Goal: Information Seeking & Learning: Find specific fact

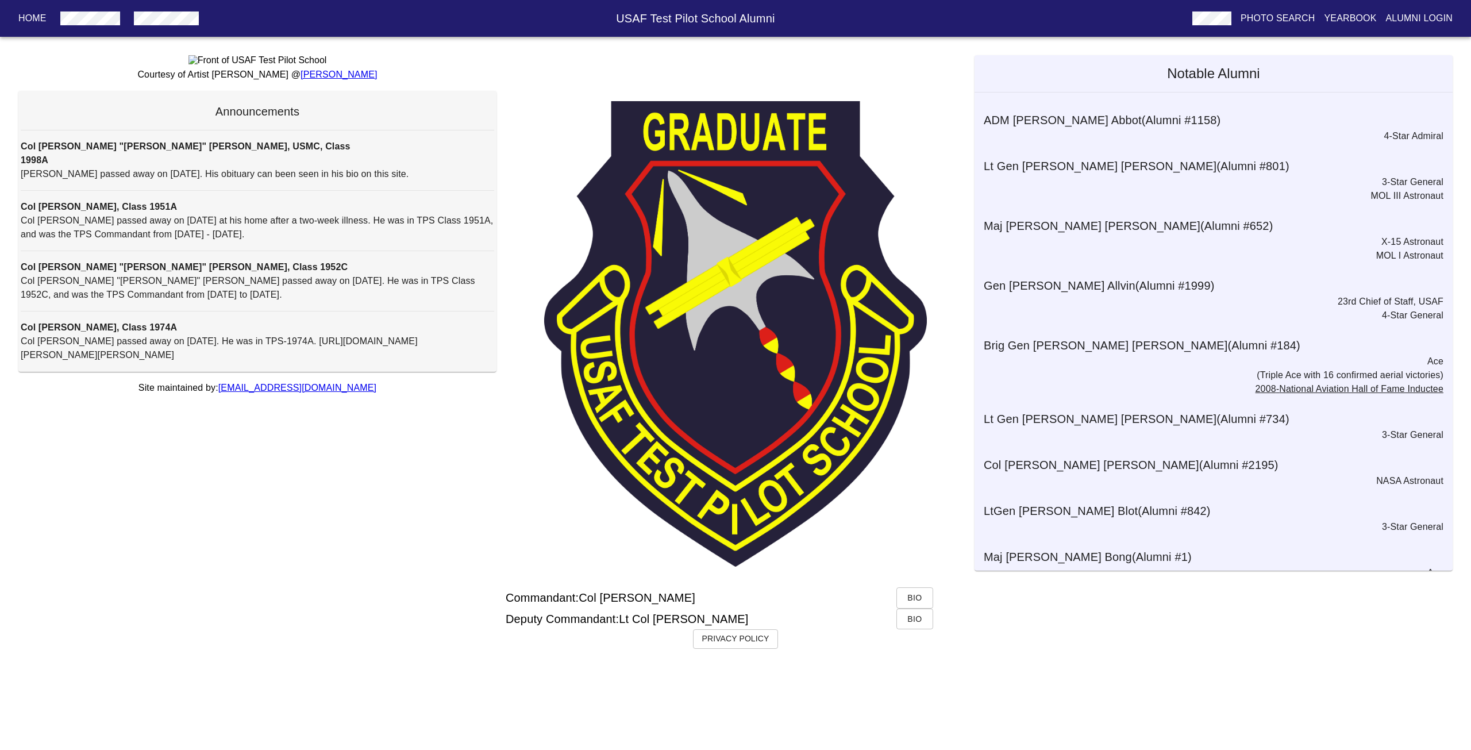
click at [1363, 19] on p "Yearbook" at bounding box center [1350, 18] width 52 height 14
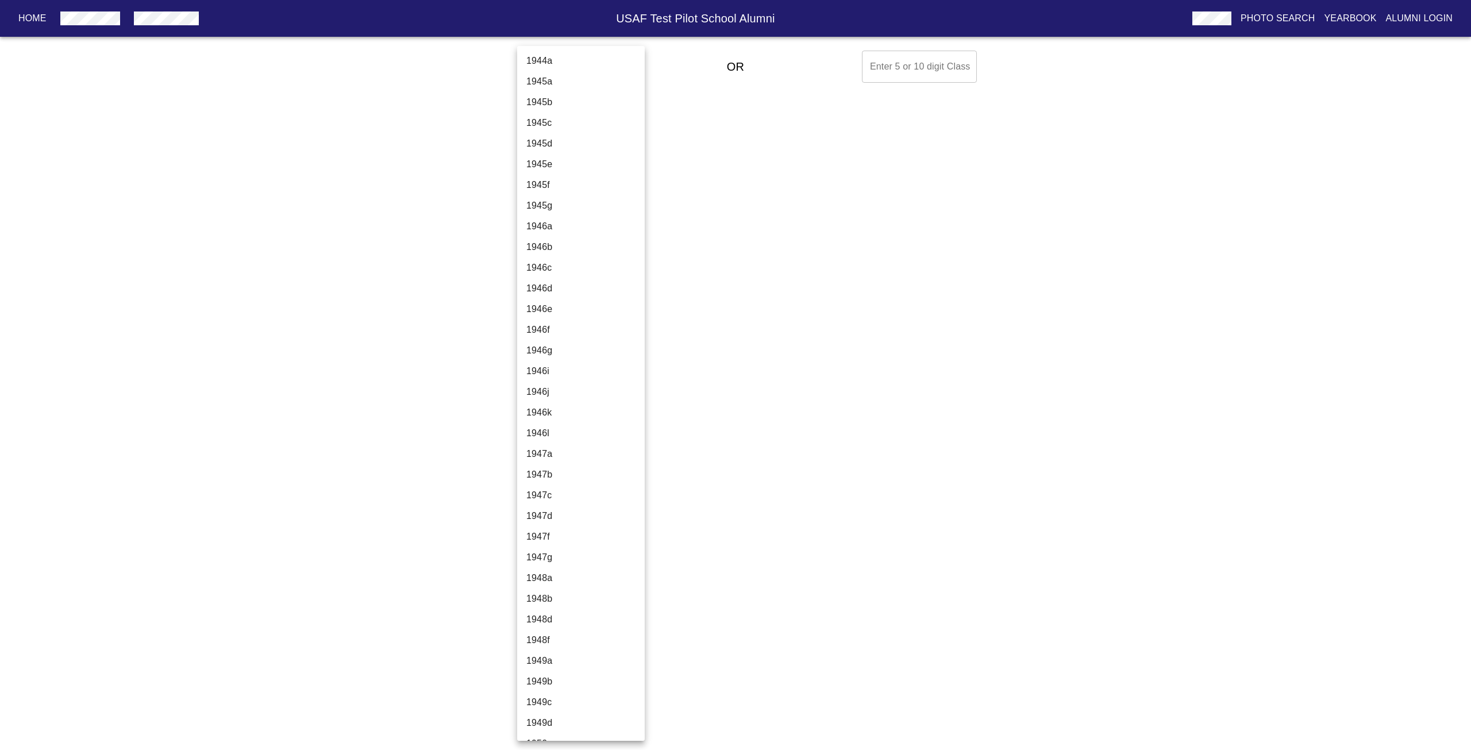
click at [596, 68] on body "Home USAF Test Pilot School Alumni Photo Search Yearbook Alumni Login Select A …" at bounding box center [735, 66] width 1471 height 41
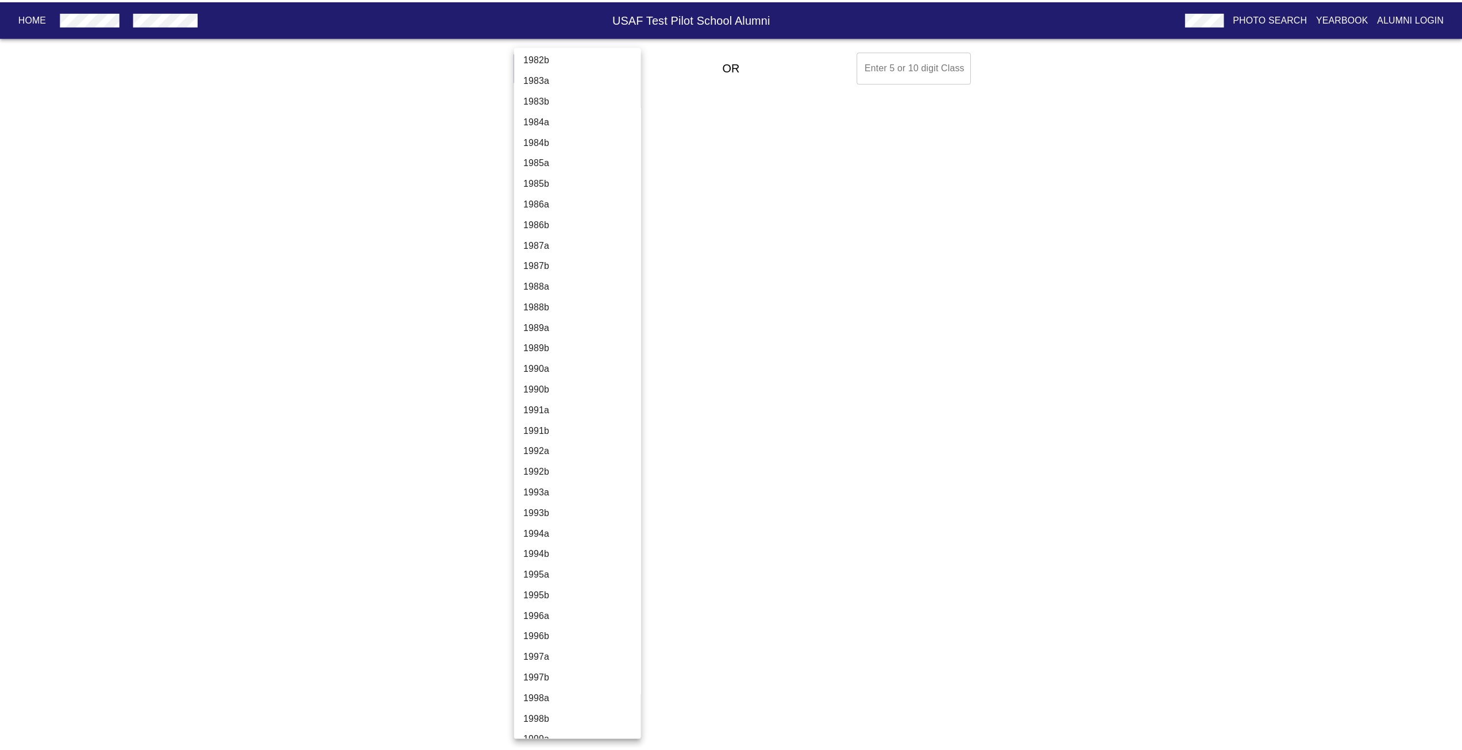
scroll to position [3617, 0]
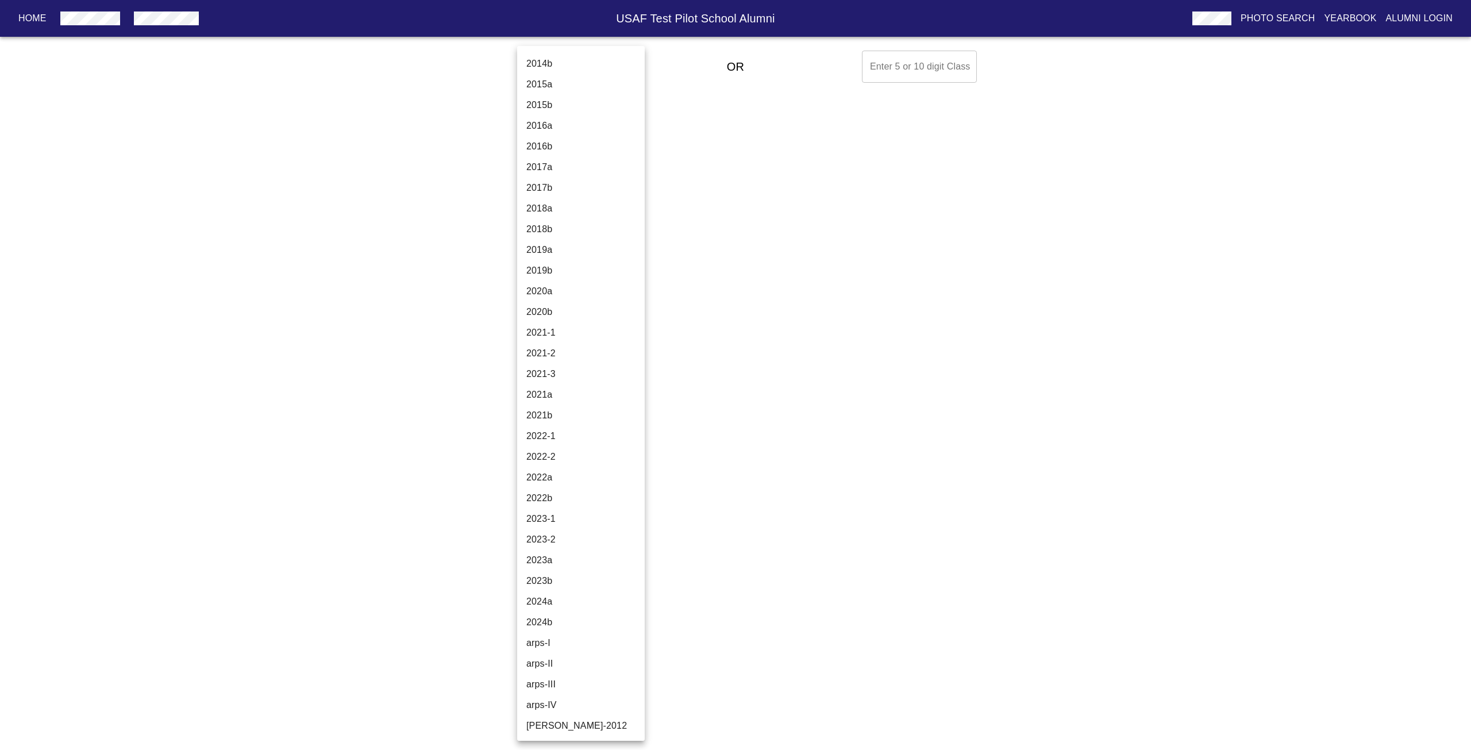
click at [574, 620] on li "2024b" at bounding box center [585, 622] width 136 height 21
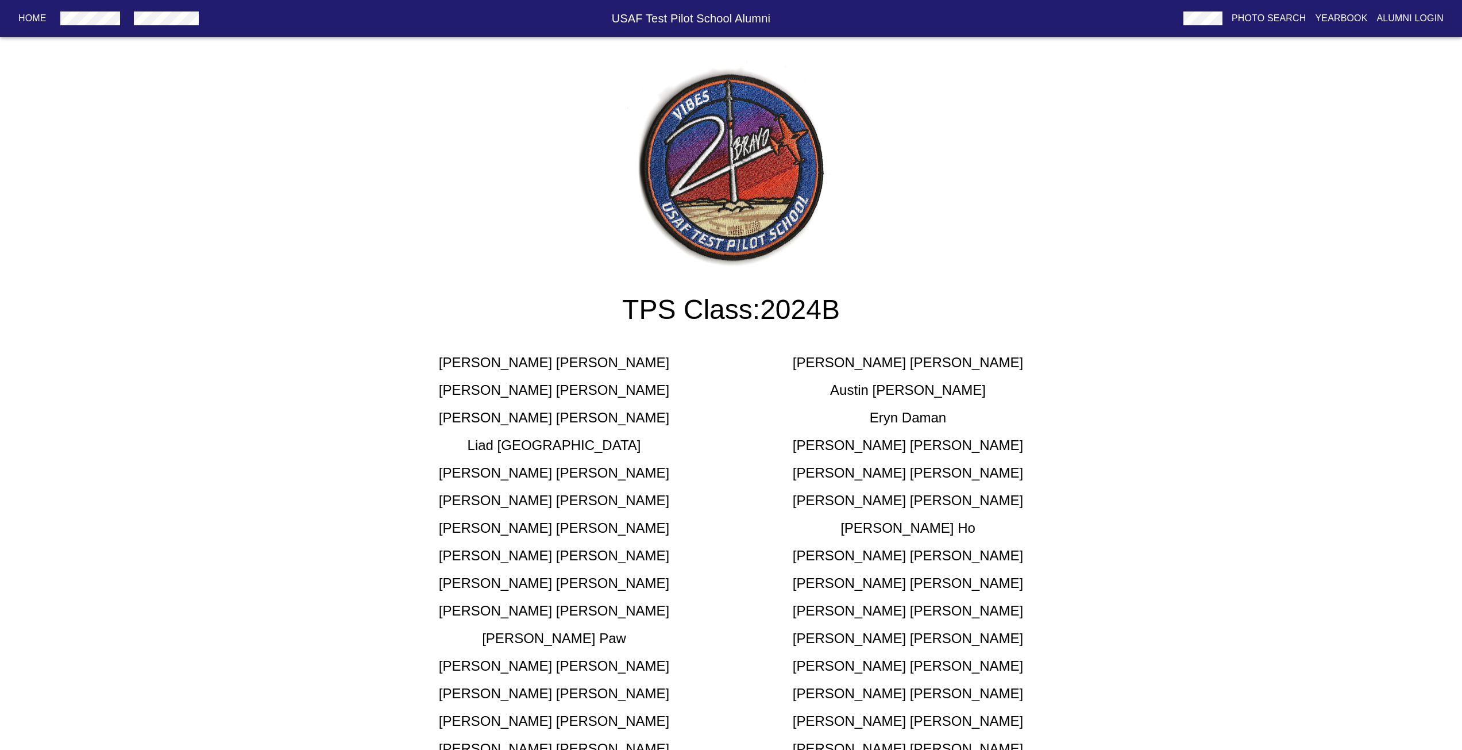
scroll to position [342, 0]
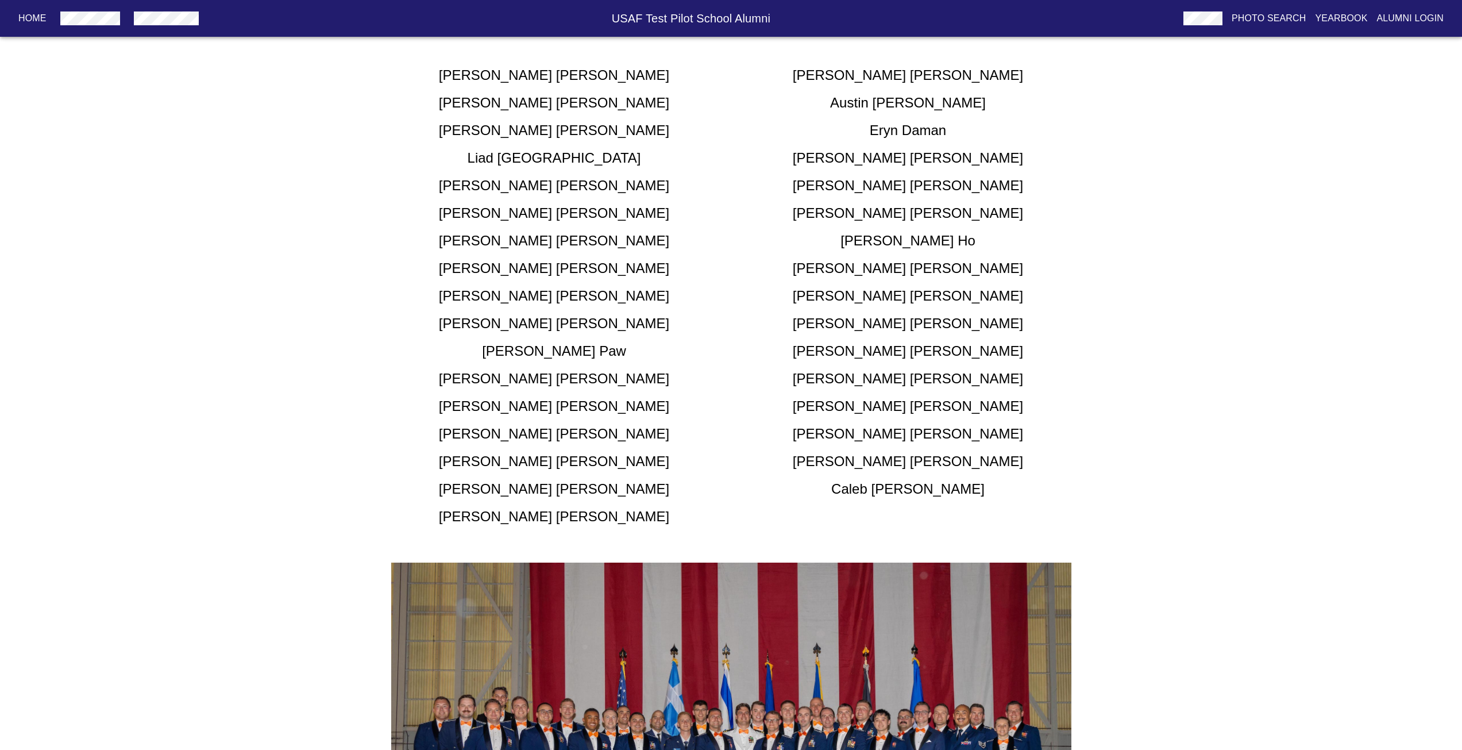
click at [895, 325] on h5 "[PERSON_NAME]" at bounding box center [908, 323] width 230 height 18
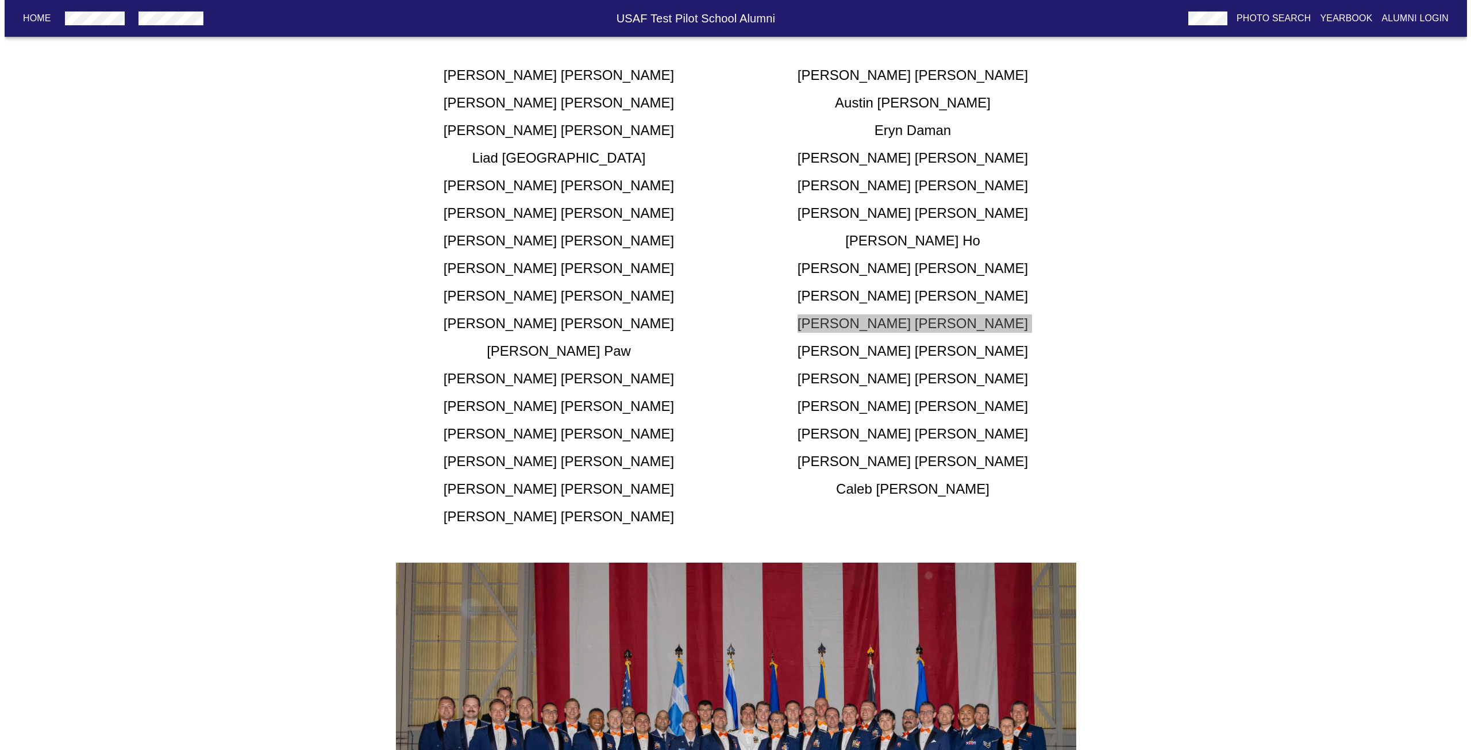
scroll to position [0, 0]
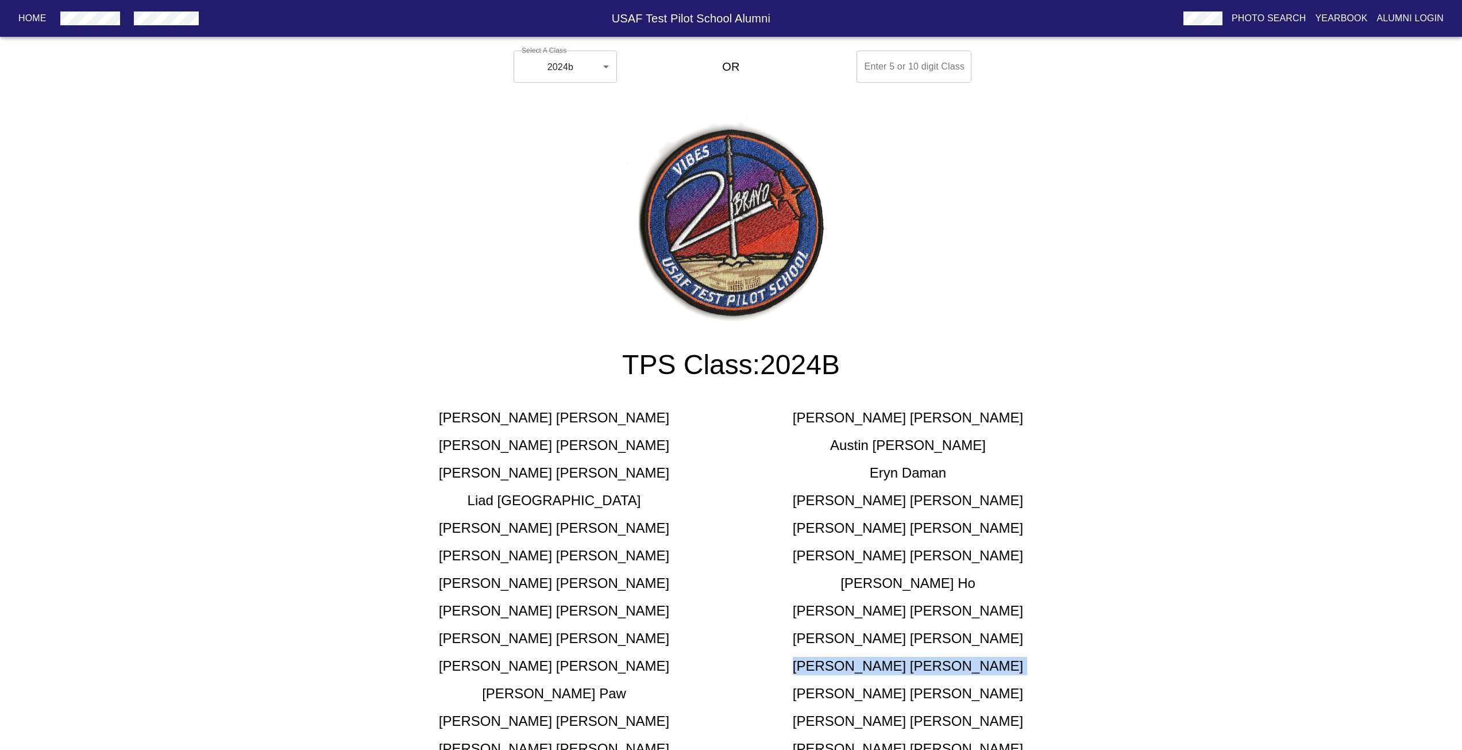
click at [565, 56] on body "Home USAF Test Pilot School Alumni Photo Search Yearbook Alumni Login Select A …" at bounding box center [731, 689] width 1462 height 1287
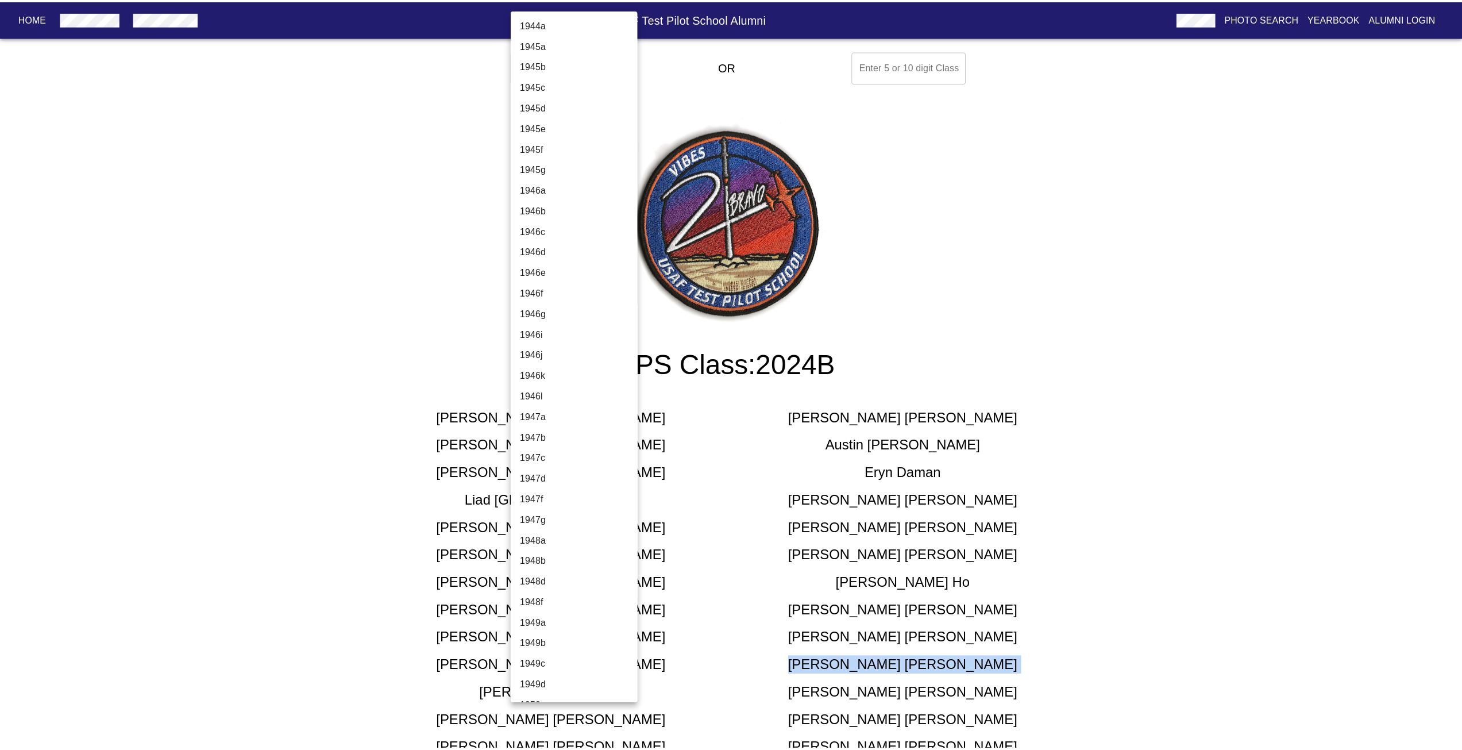
scroll to position [3617, 0]
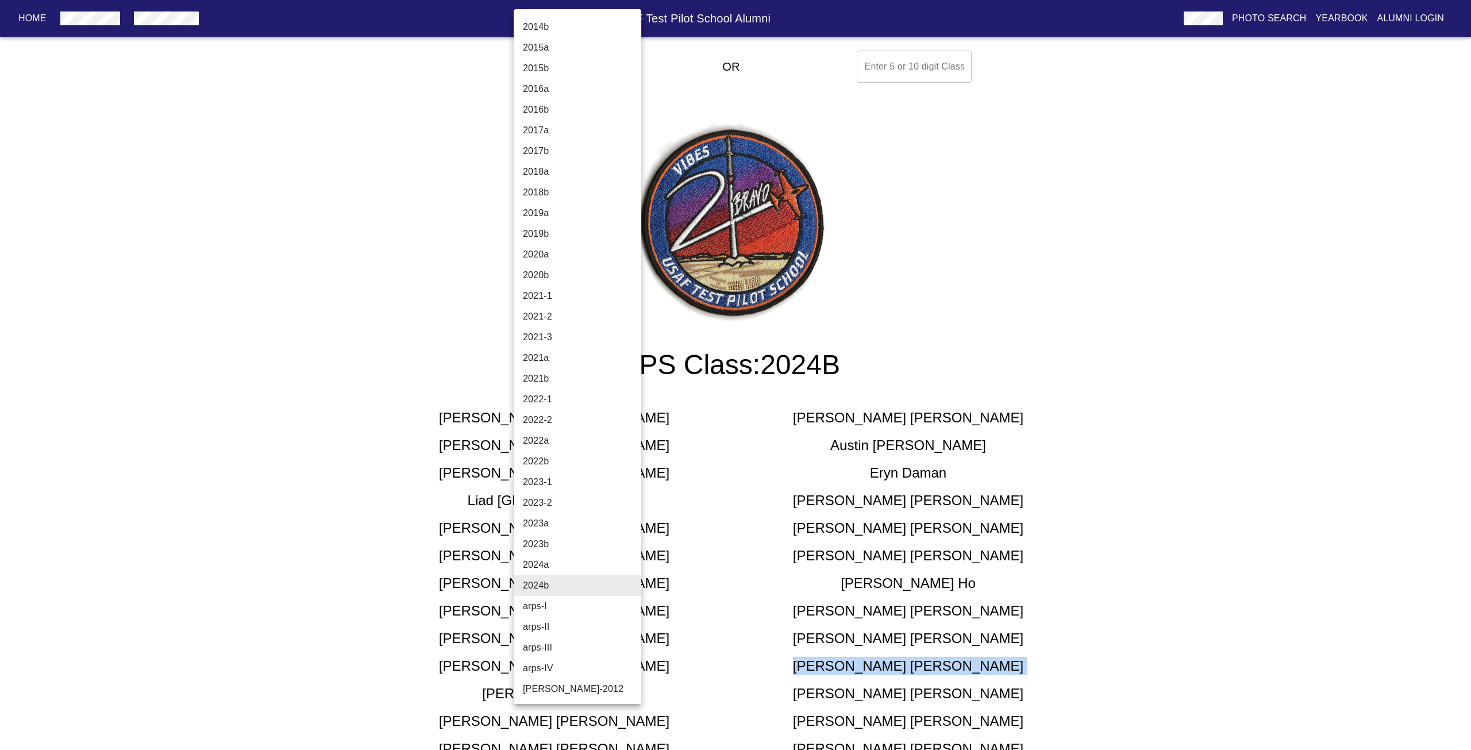
click at [567, 563] on li "2024a" at bounding box center [582, 564] width 136 height 21
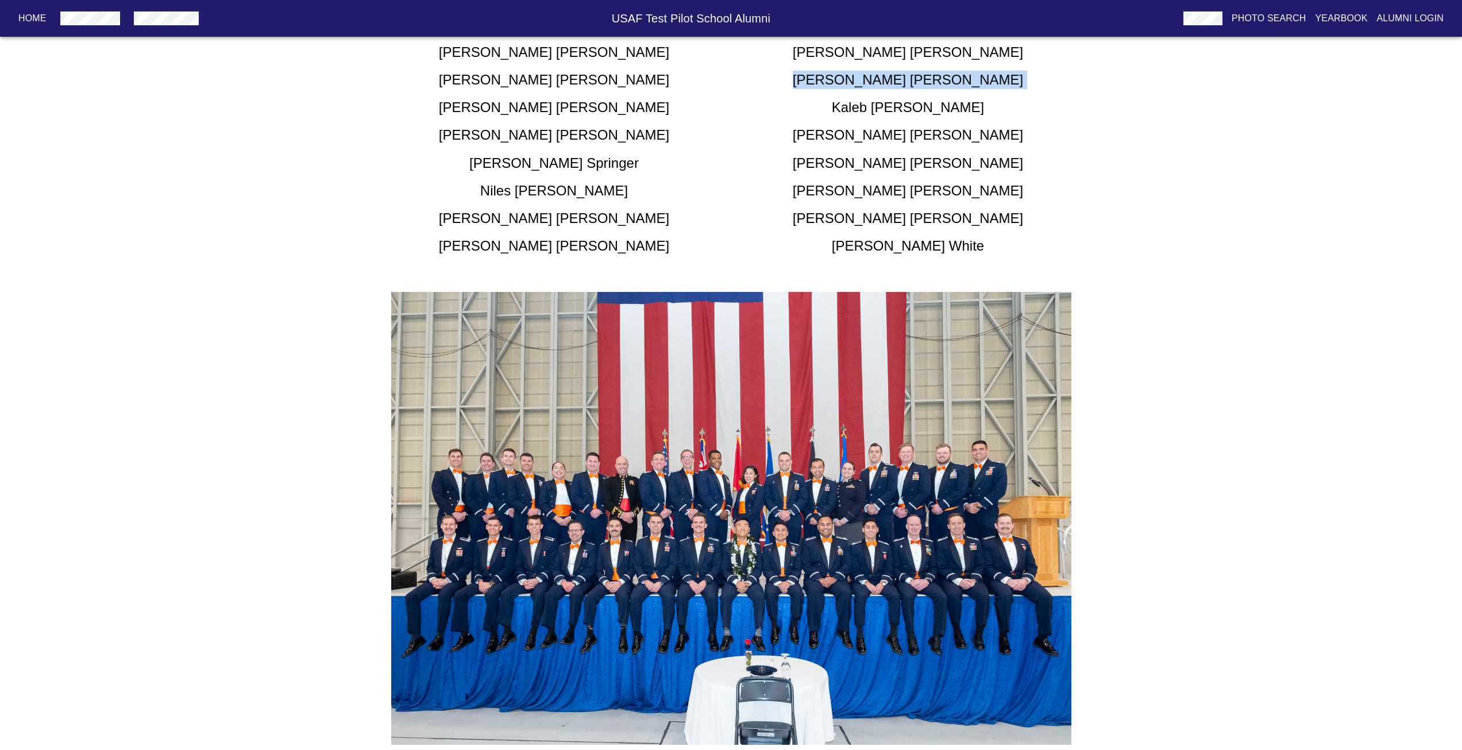
scroll to position [287, 0]
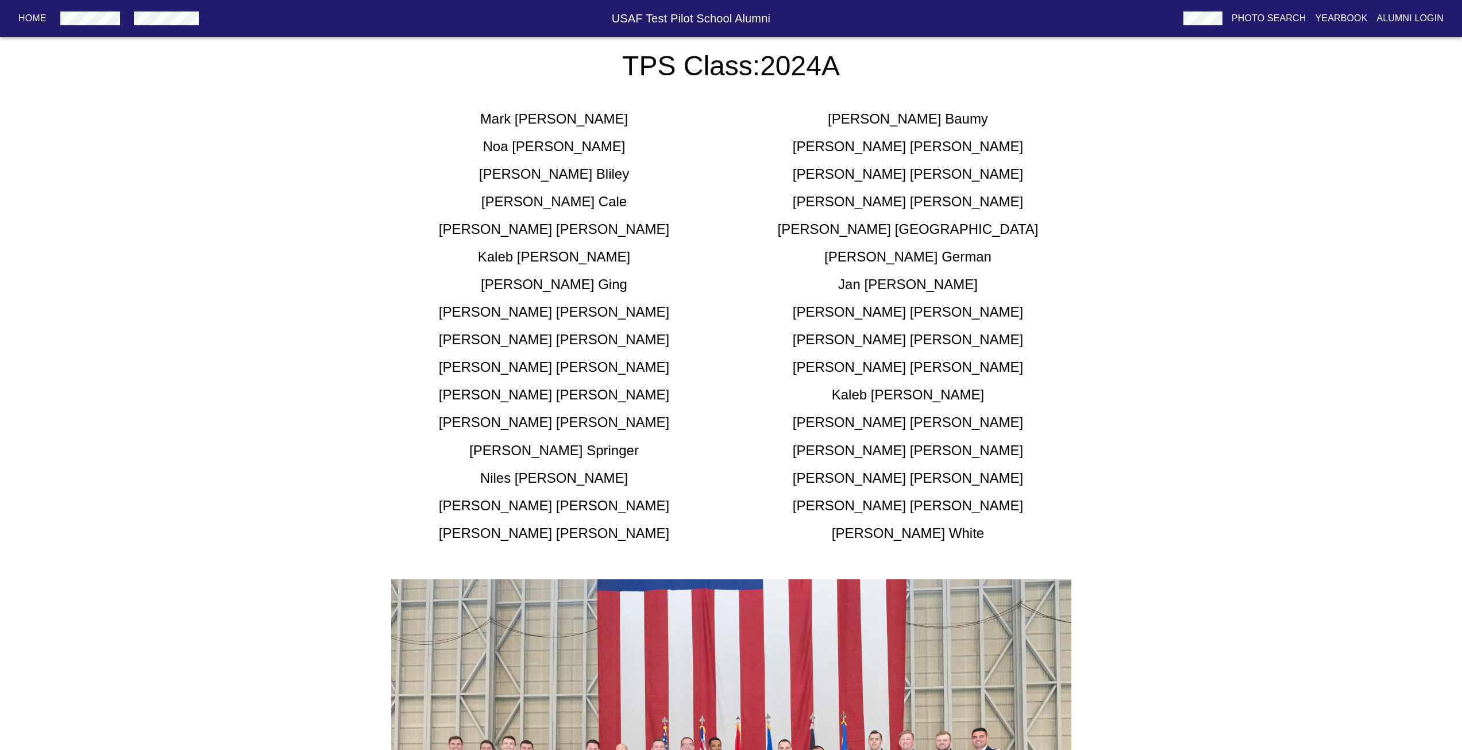
click at [738, 511] on div "[PERSON_NAME]" at bounding box center [908, 505] width 354 height 18
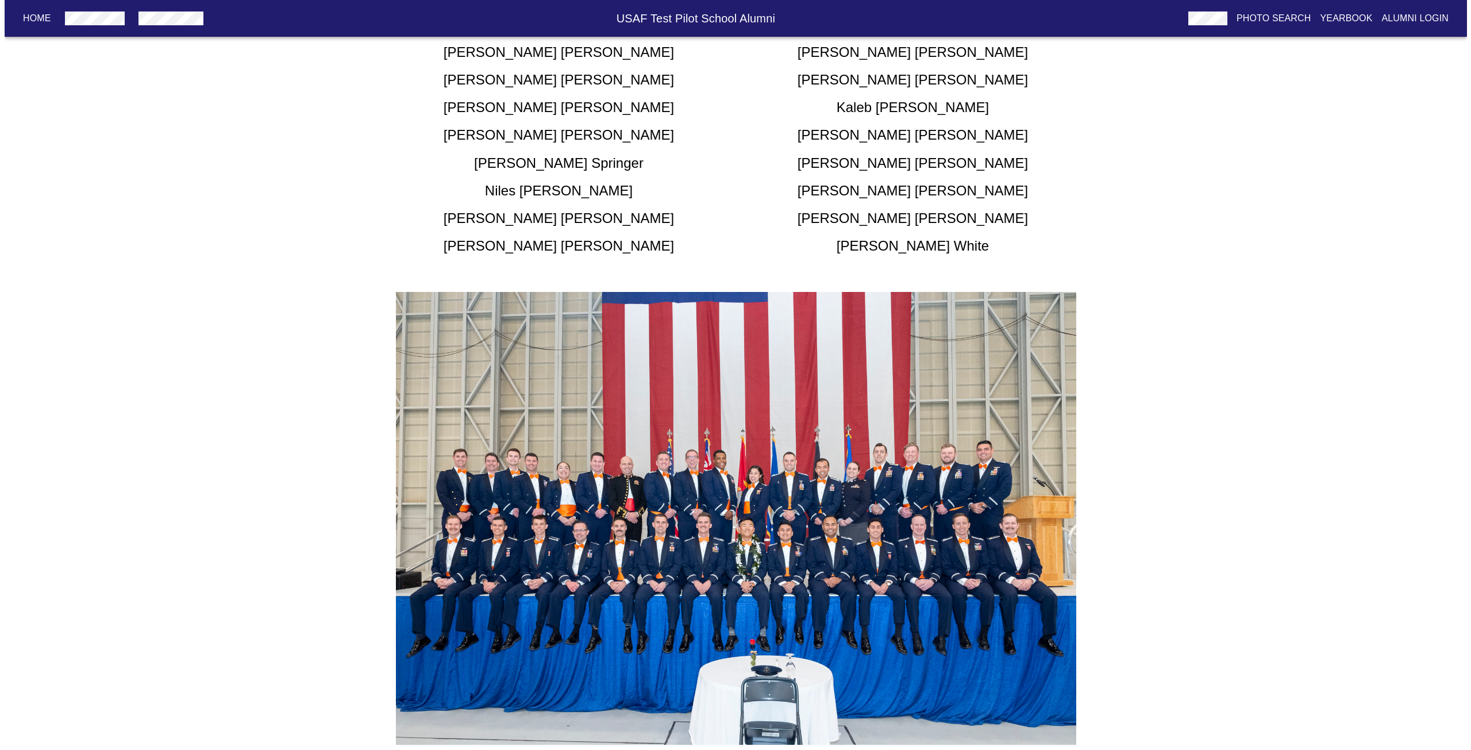
scroll to position [0, 0]
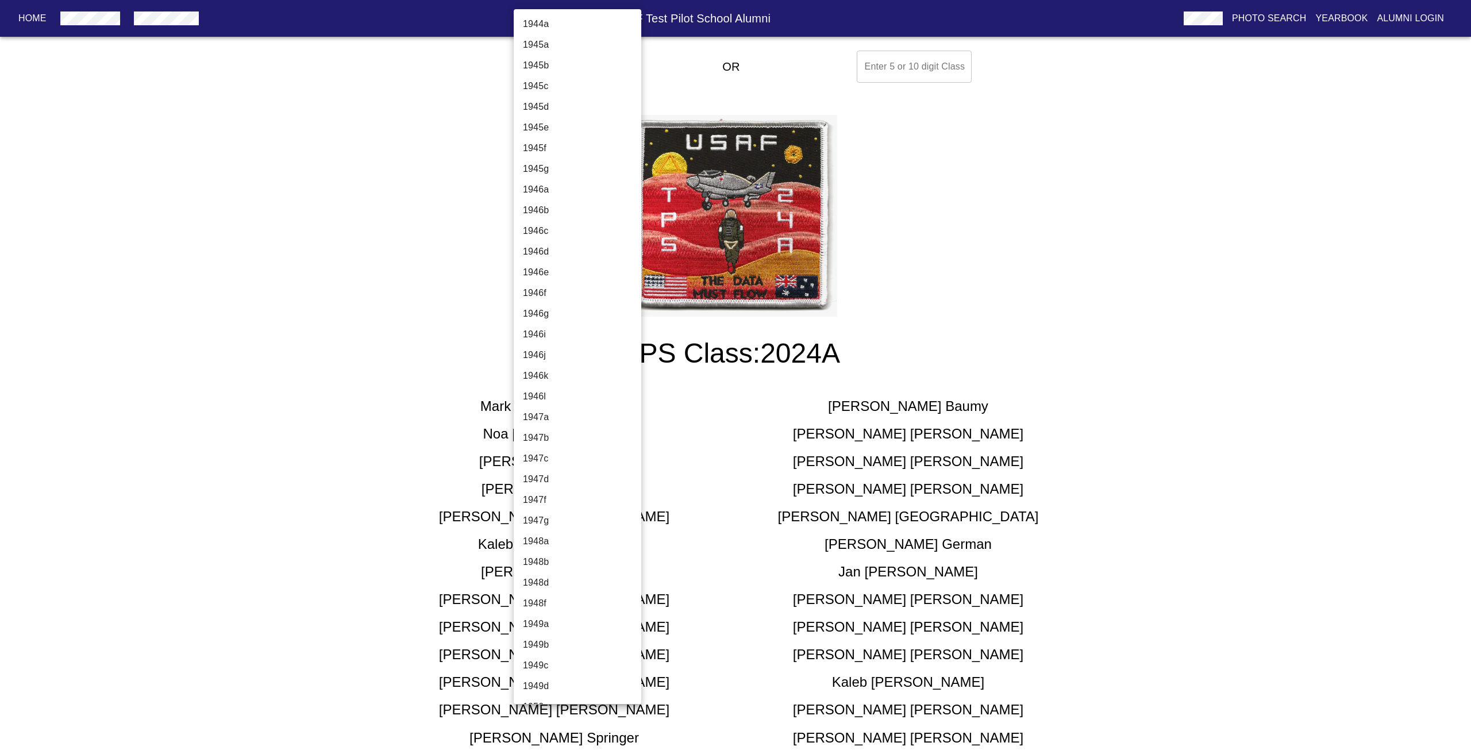
scroll to position [3617, 0]
click at [548, 682] on li "[PERSON_NAME]-2012" at bounding box center [582, 689] width 136 height 21
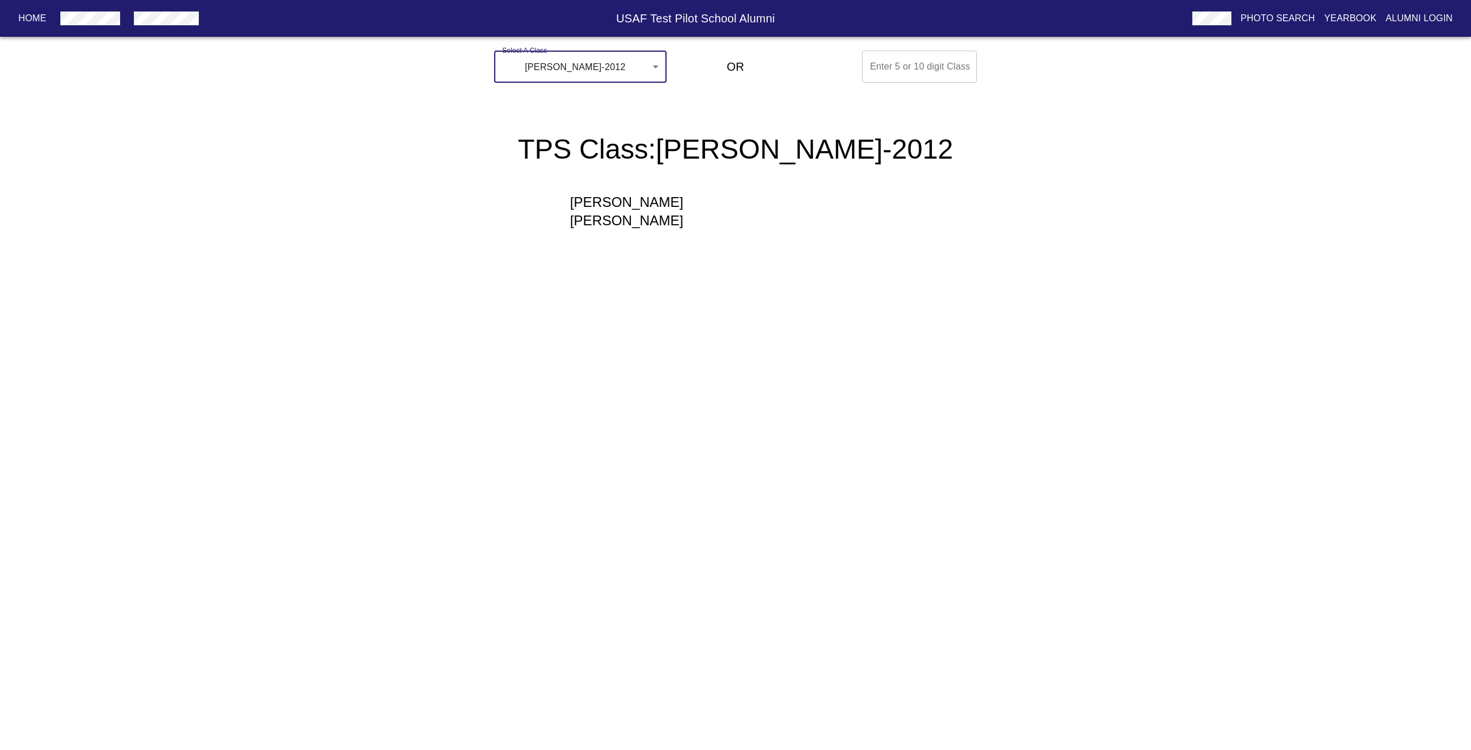
click at [585, 70] on body "Home USAF Test Pilot School Alumni Photo Search Yearbook Alumni Login Select A …" at bounding box center [735, 151] width 1471 height 211
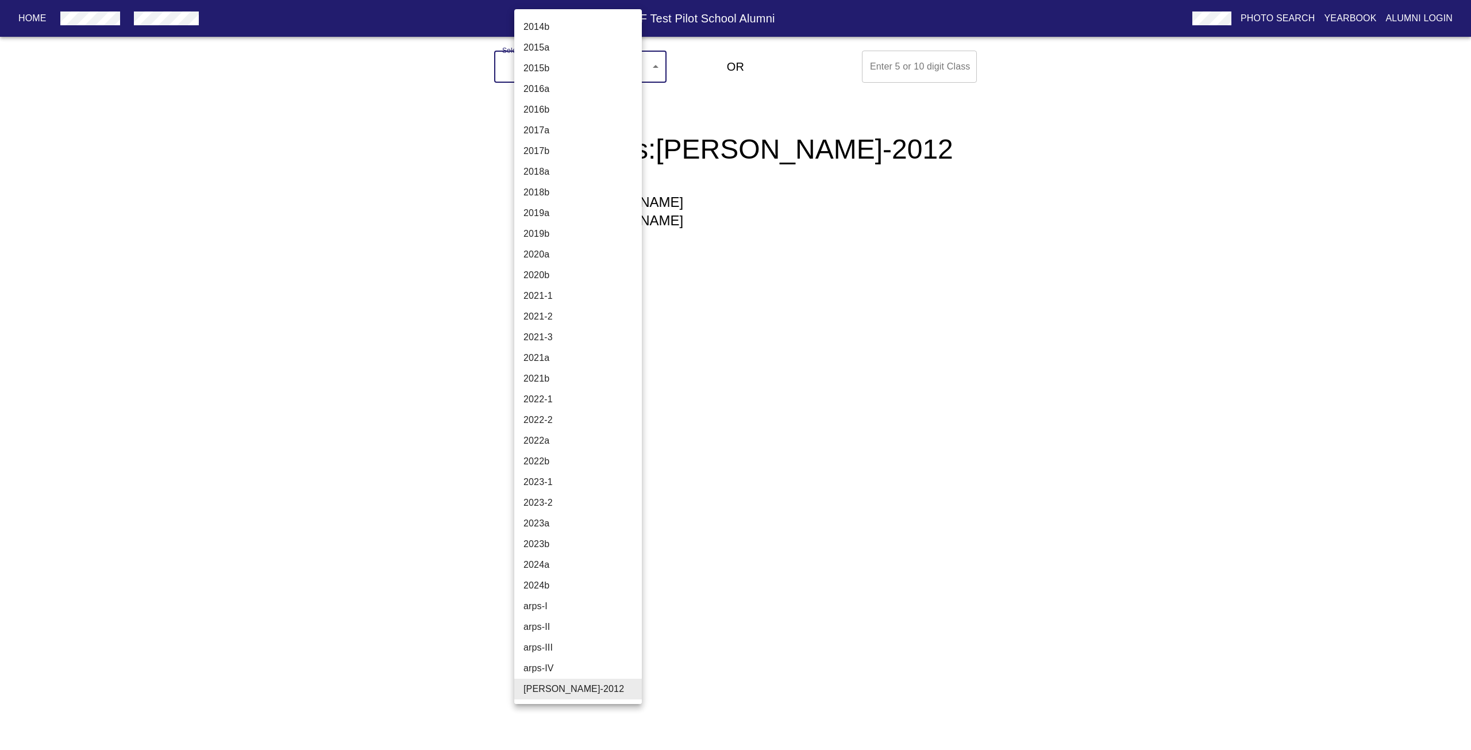
click at [707, 169] on div at bounding box center [735, 375] width 1471 height 750
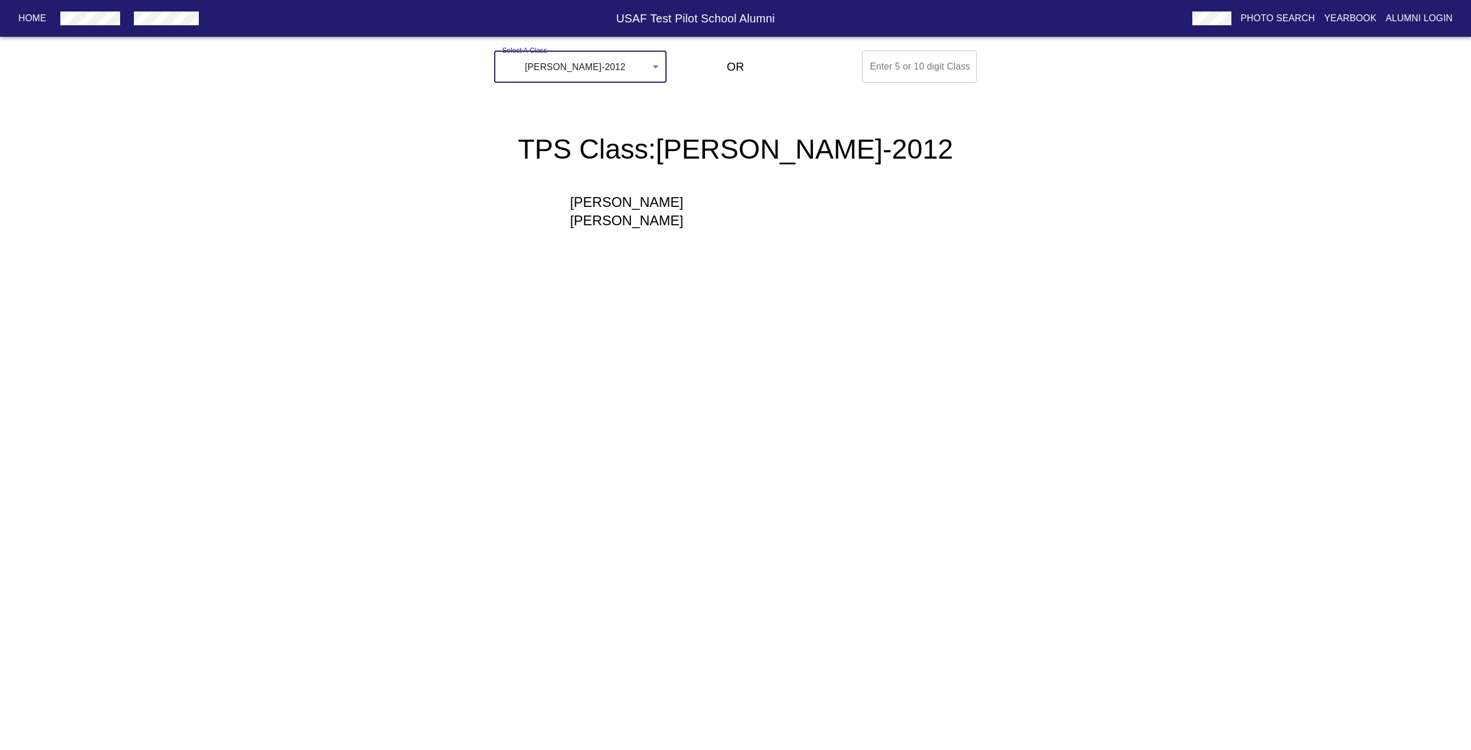
click at [657, 194] on div "1944a 1945a 1945b 1945c 1945d 1945e 1945f 1945g 1946a 1946b 1946c 1946d 1946e 1…" at bounding box center [735, 375] width 1471 height 750
drag, startPoint x: 657, startPoint y: 194, endPoint x: 657, endPoint y: 200, distance: 6.3
click at [657, 194] on div "1944a 1945a 1945b 1945c 1945d 1945e 1945f 1945g 1946a 1946b 1946c 1946d 1946e 1…" at bounding box center [735, 375] width 1471 height 750
click at [657, 200] on h5 "[PERSON_NAME]" at bounding box center [627, 211] width 218 height 37
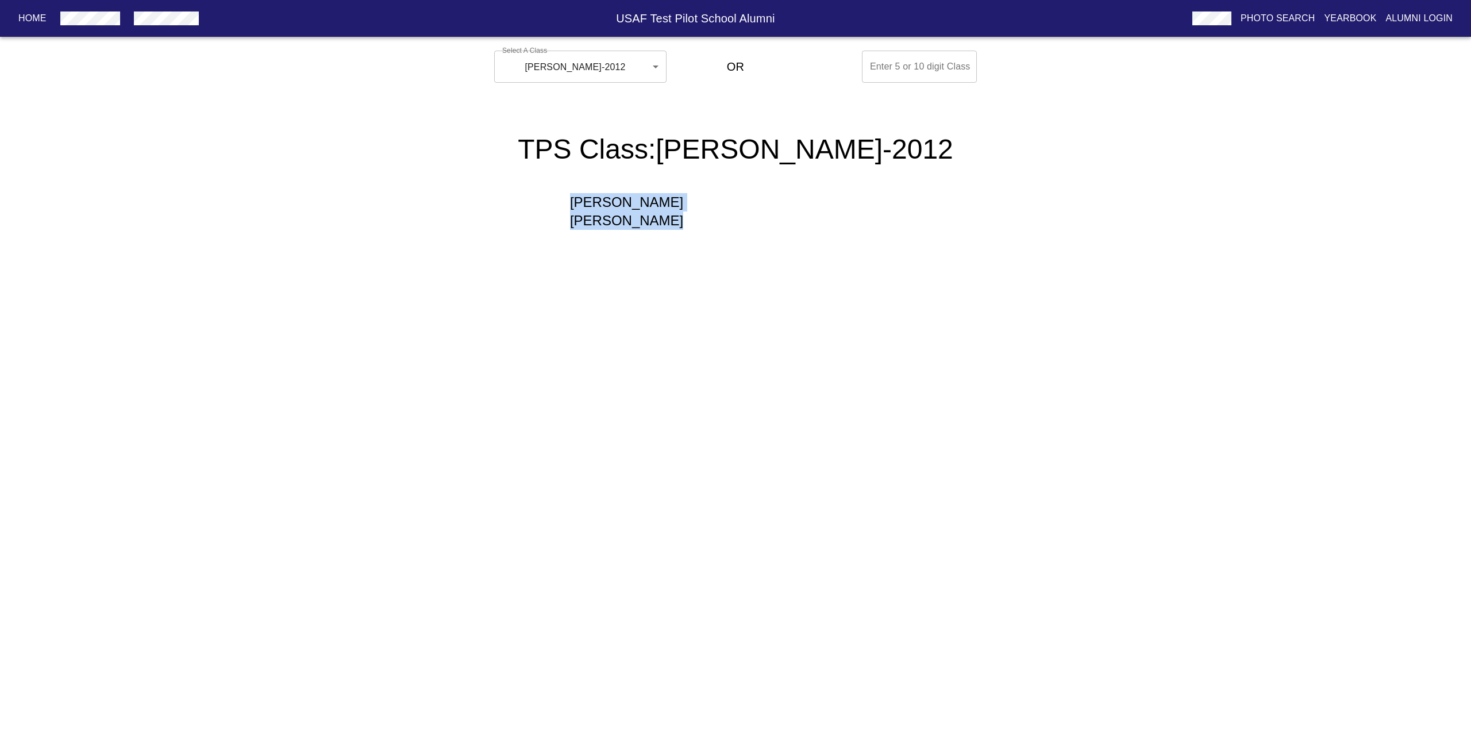
click at [657, 200] on h5 "[PERSON_NAME]" at bounding box center [627, 211] width 218 height 37
click at [564, 63] on body "Home USAF Test Pilot School Alumni Photo Search Yearbook Alumni Login Select A …" at bounding box center [735, 151] width 1471 height 211
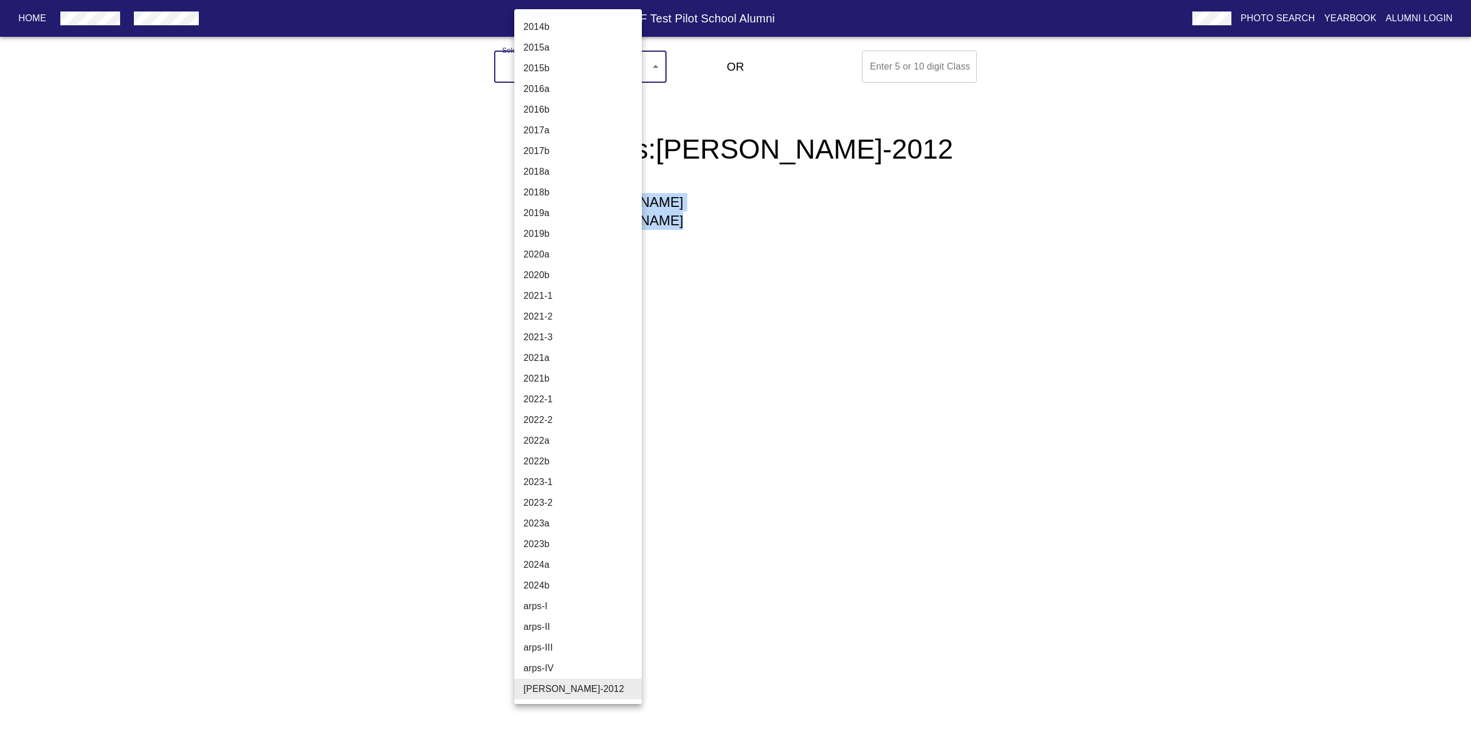
click at [563, 612] on li "arps-I" at bounding box center [582, 606] width 136 height 21
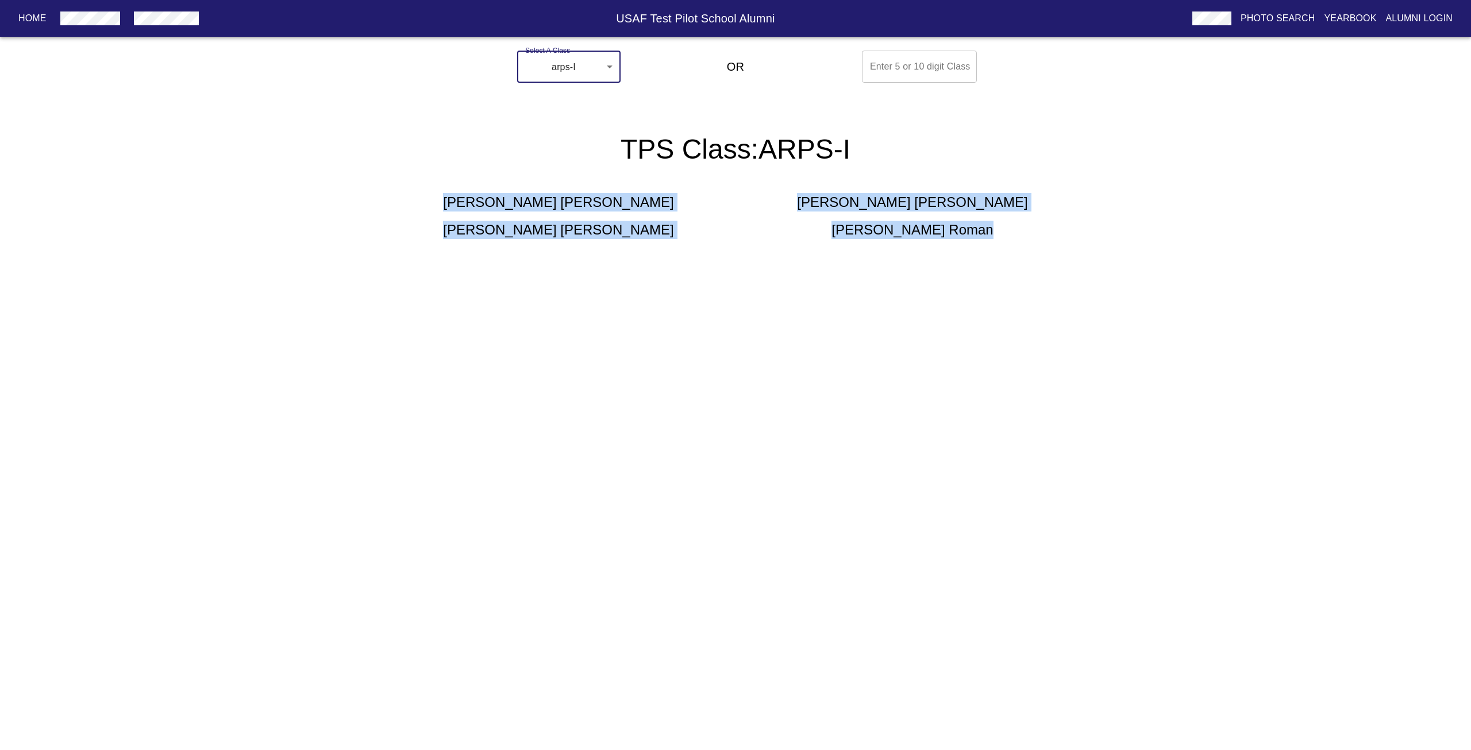
click at [597, 71] on body "Home USAF Test Pilot School Alumni Photo Search Yearbook Alumni Login Select A …" at bounding box center [735, 156] width 1471 height 221
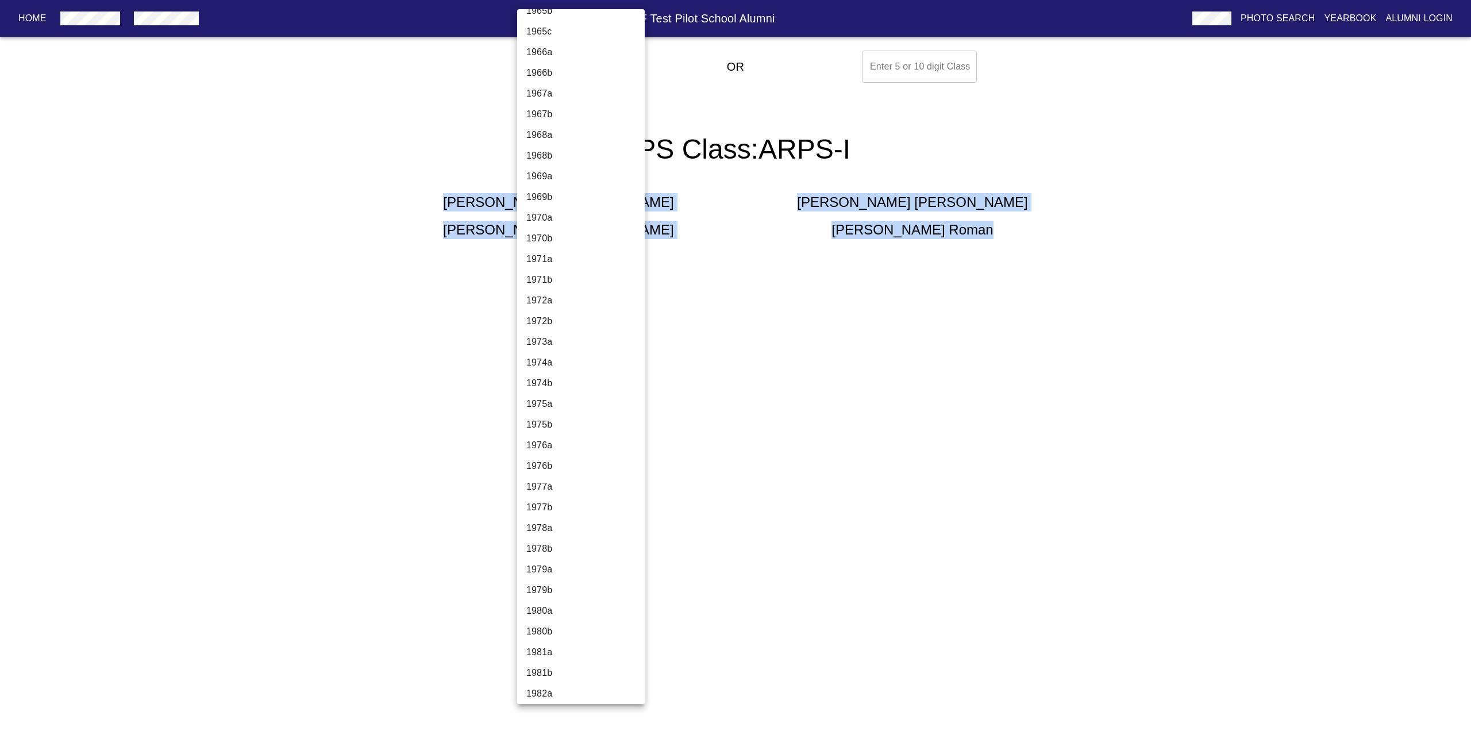
scroll to position [0, 0]
click at [545, 22] on li "1944a" at bounding box center [585, 24] width 136 height 21
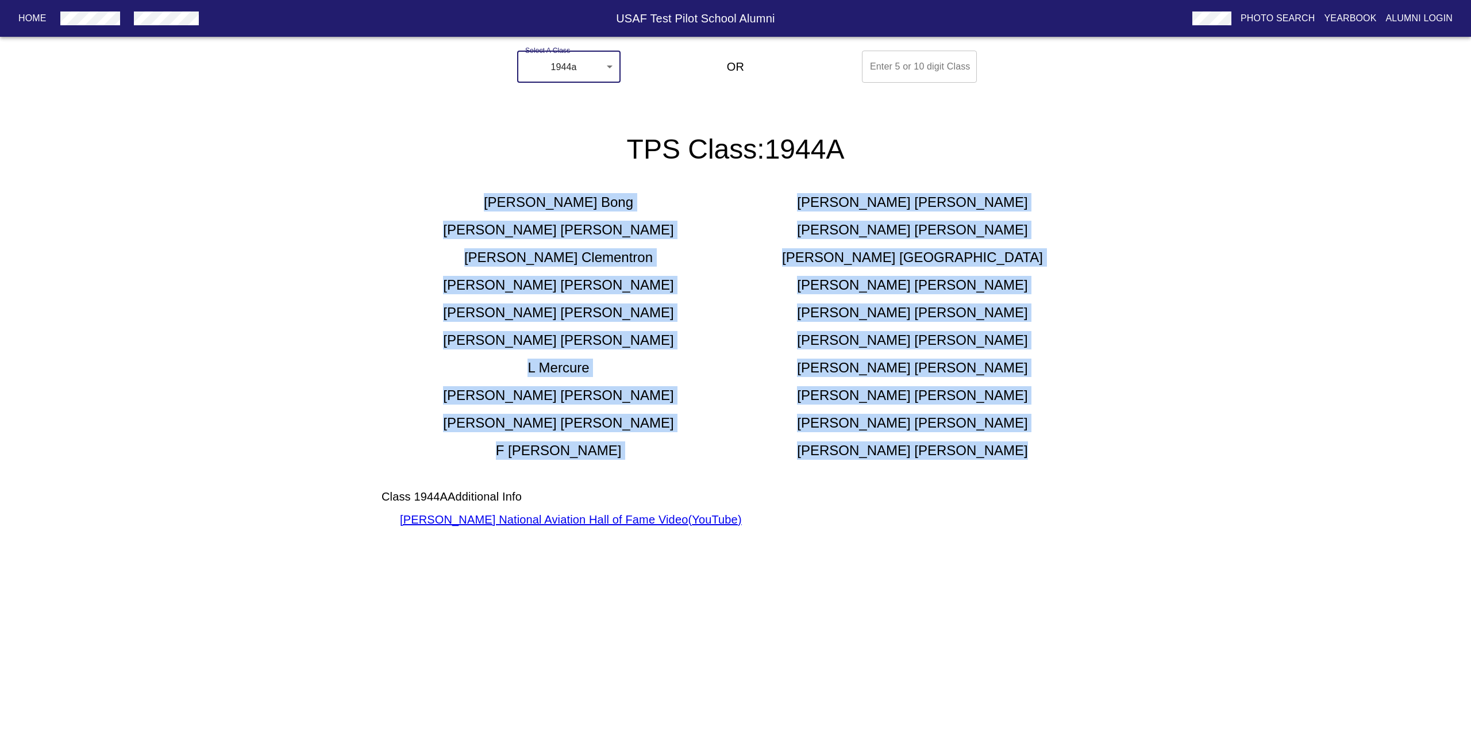
click at [592, 61] on body "Home USAF Test Pilot School Alumni Photo Search Yearbook Alumni Login Select A …" at bounding box center [735, 301] width 1471 height 510
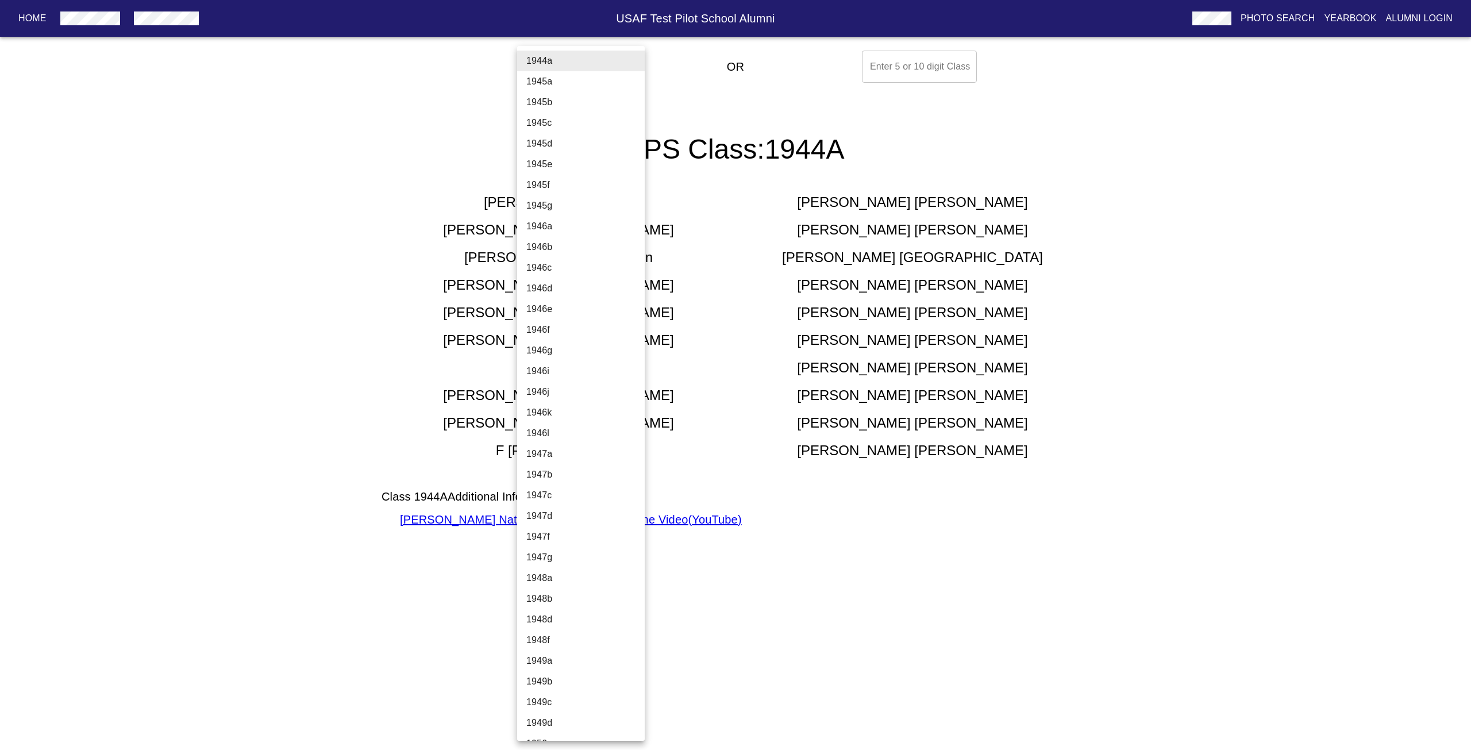
click at [691, 123] on div at bounding box center [735, 375] width 1471 height 750
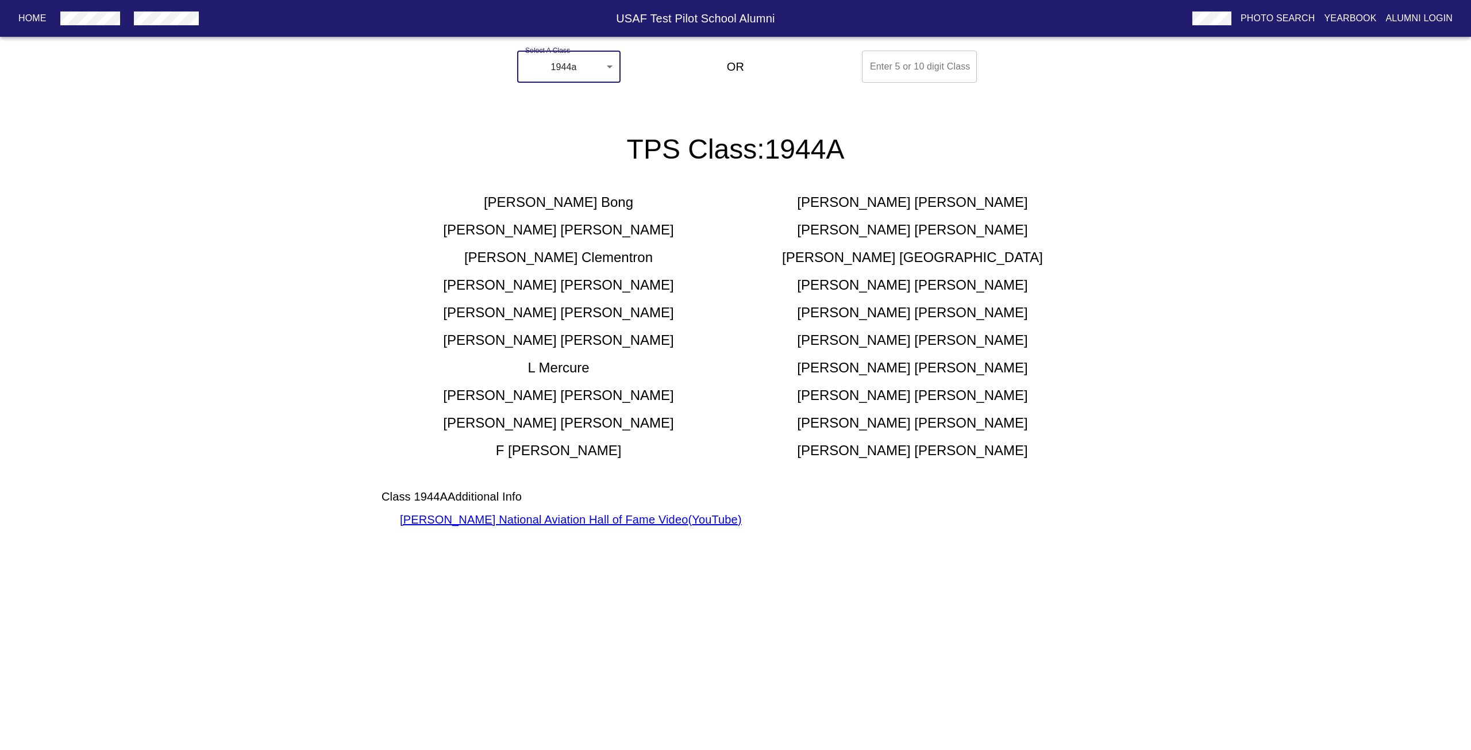
click at [595, 65] on body "Home USAF Test Pilot School Alumni Photo Search Yearbook Alumni Login Select A …" at bounding box center [735, 301] width 1471 height 510
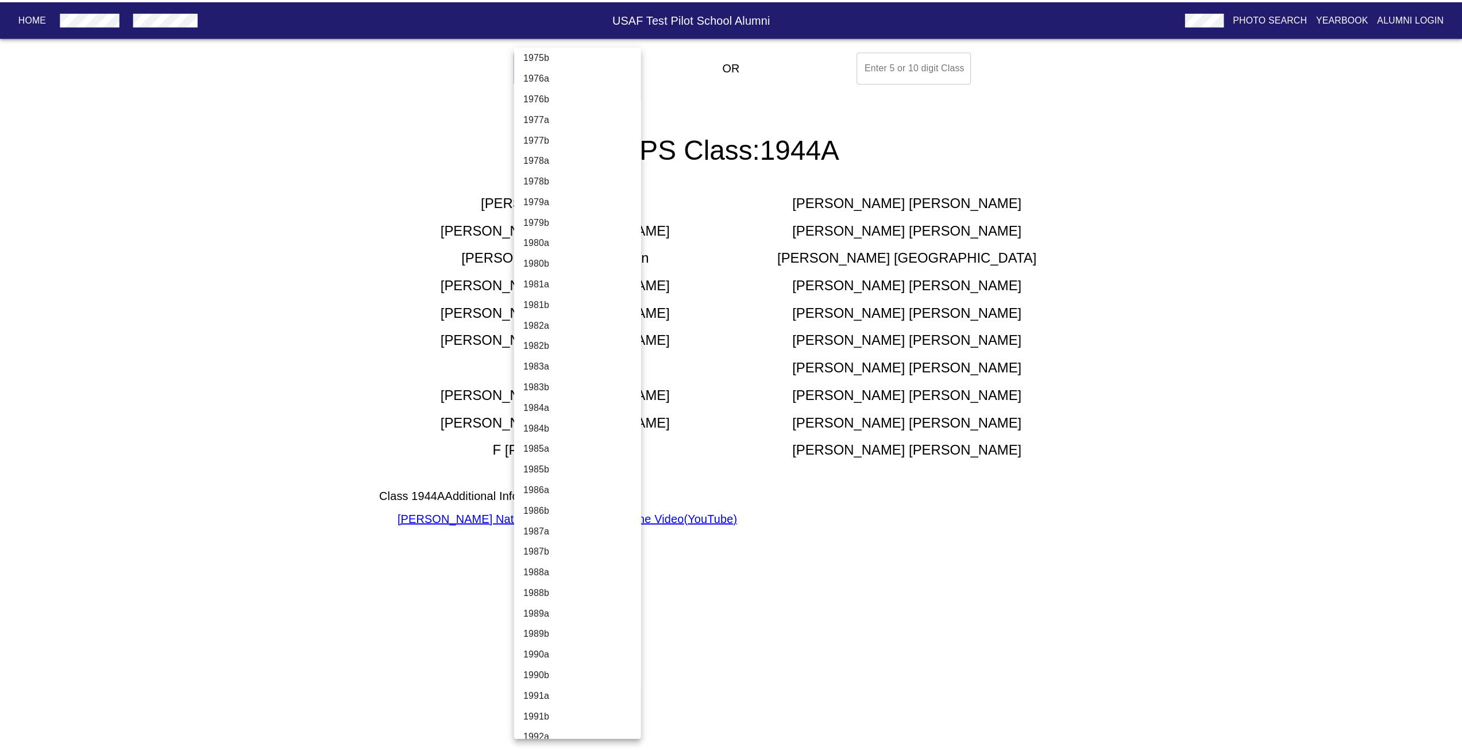
scroll to position [3617, 0]
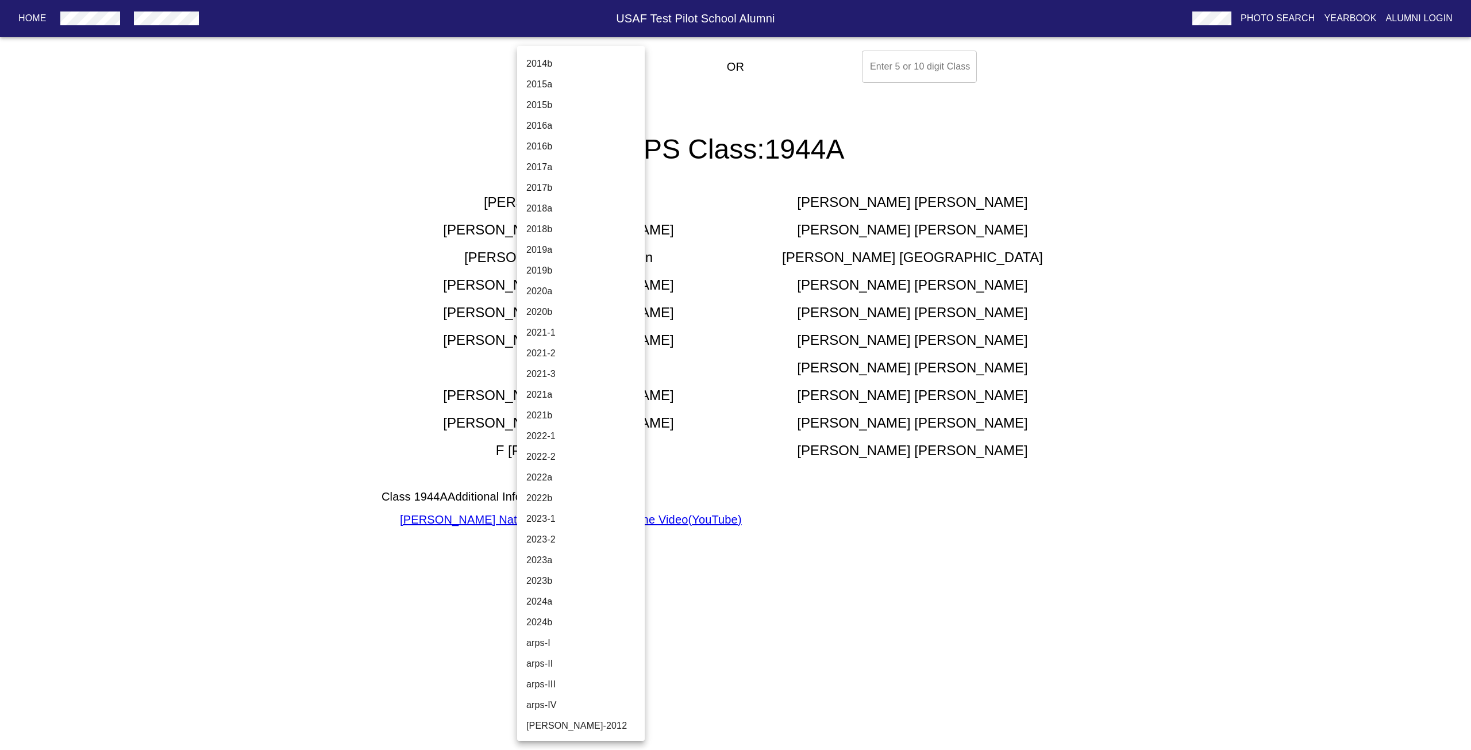
click at [554, 291] on li "2020a" at bounding box center [585, 291] width 136 height 21
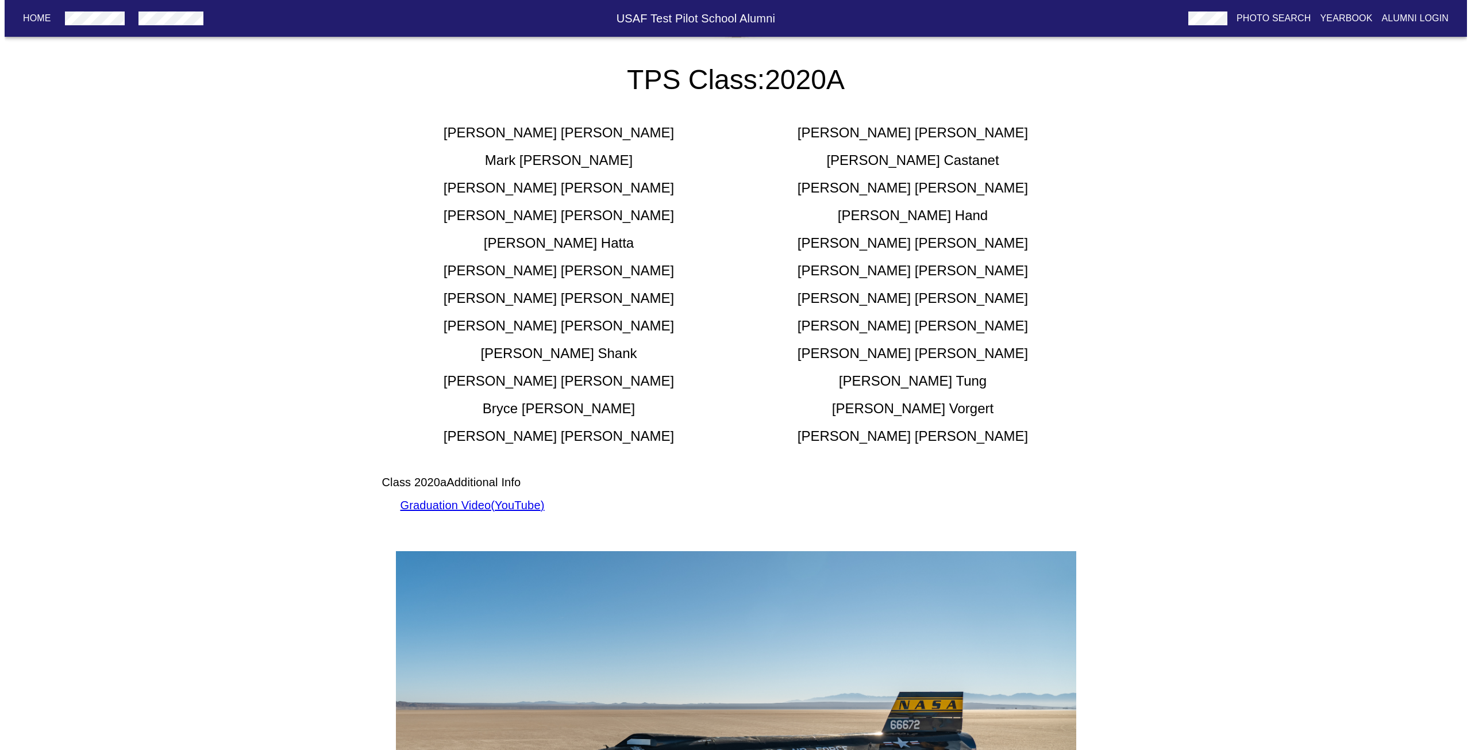
scroll to position [0, 0]
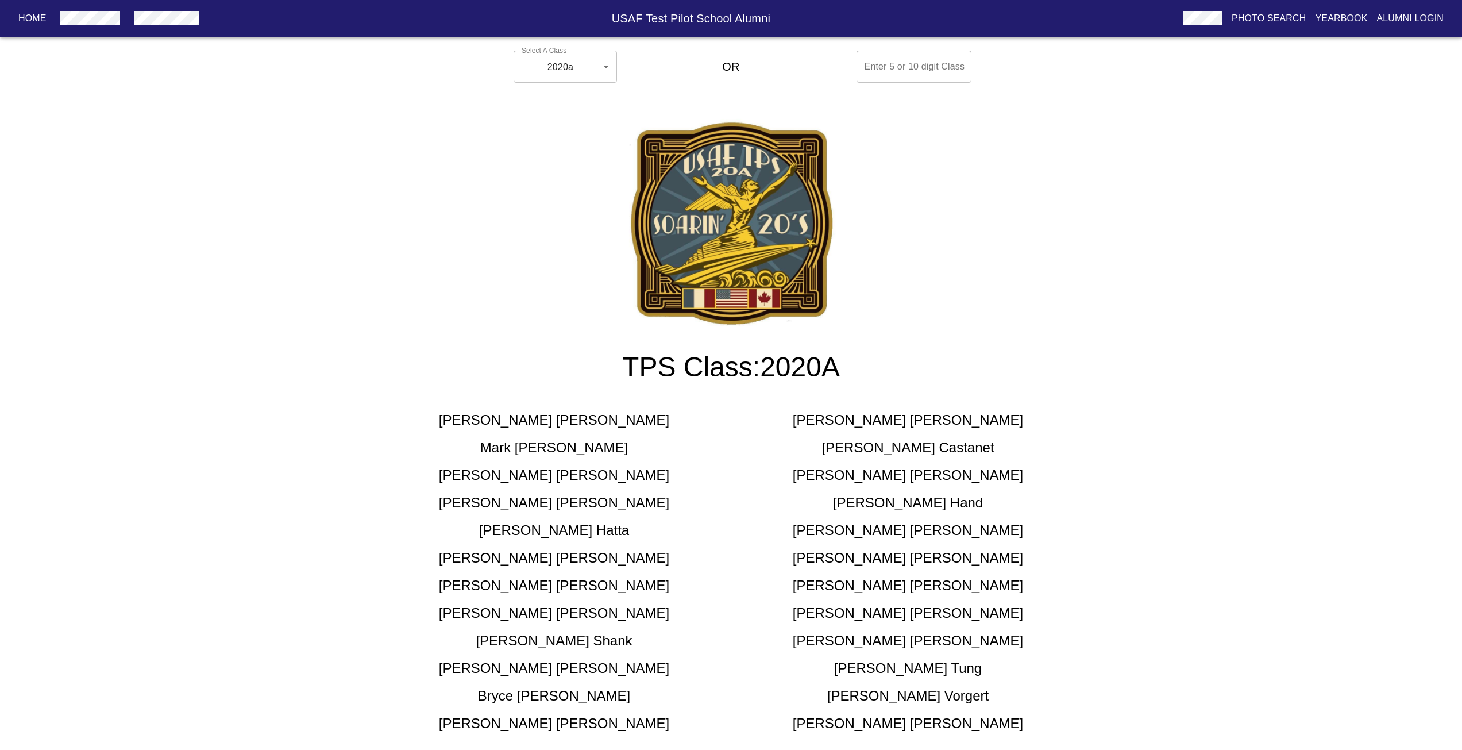
click at [607, 79] on body "Home USAF Test Pilot School Alumni Photo Search Yearbook Alumni Login Select A …" at bounding box center [731, 738] width 1462 height 1384
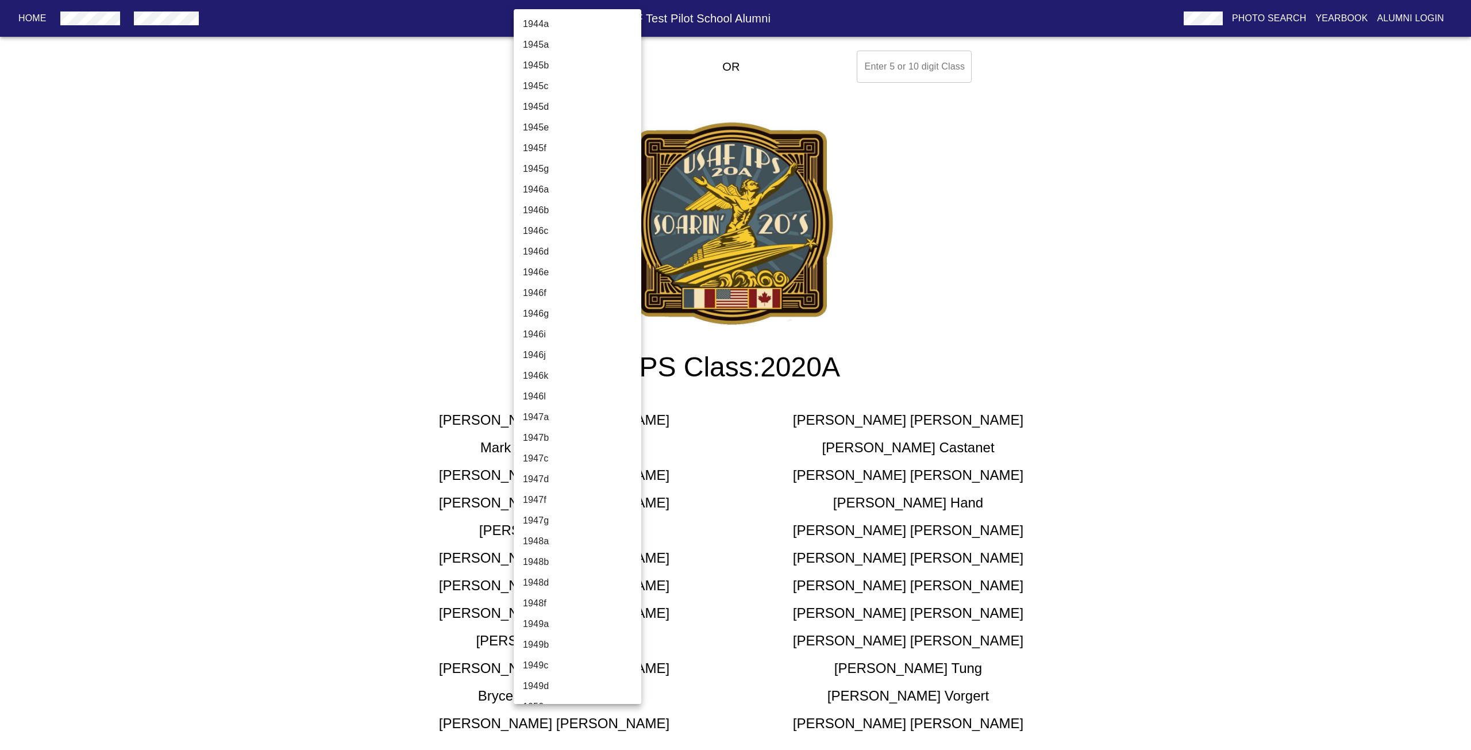
scroll to position [3515, 0]
click at [562, 331] on li "2019b" at bounding box center [582, 335] width 136 height 21
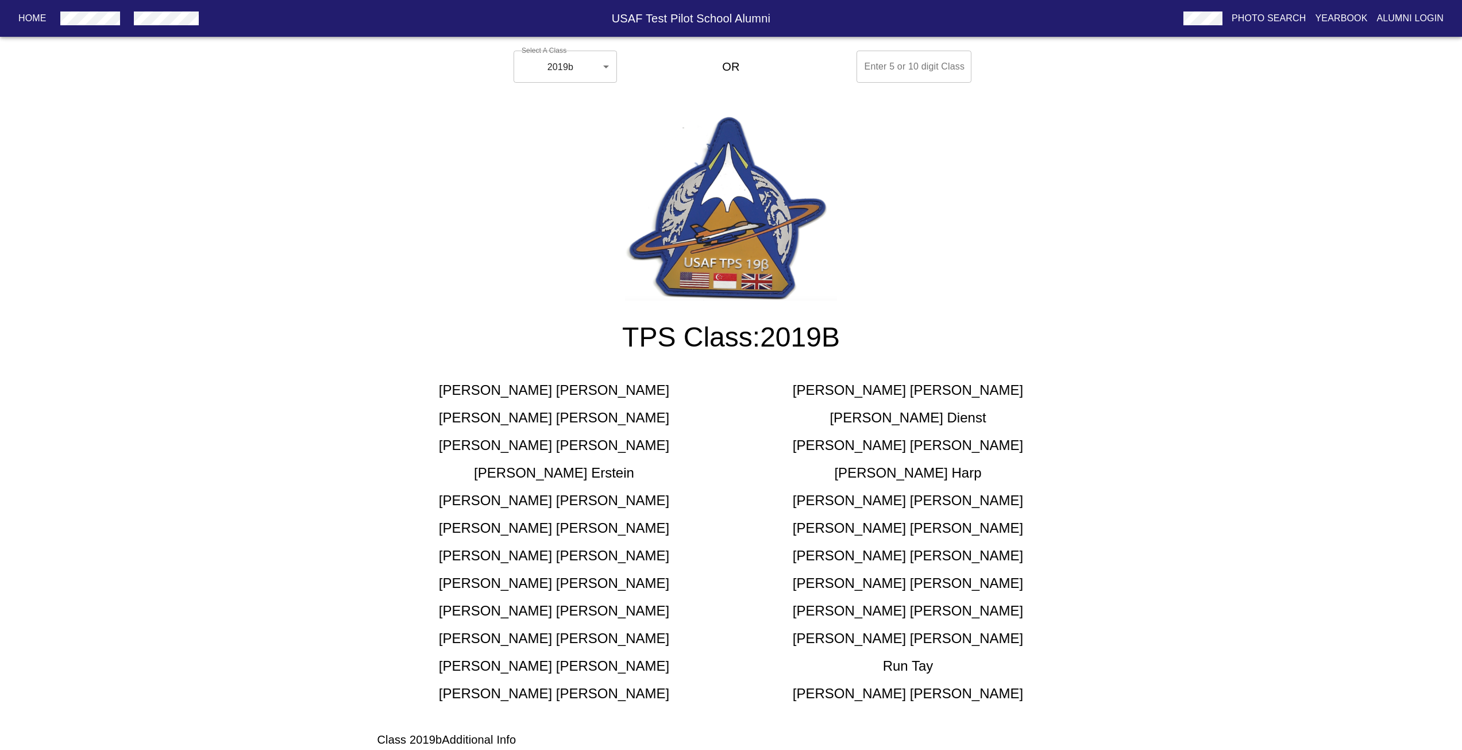
click at [906, 417] on h5 "[PERSON_NAME]" at bounding box center [908, 417] width 156 height 18
click at [594, 68] on body "Home USAF Test Pilot School Alumni Photo Search Yearbook Alumni Login Select A …" at bounding box center [731, 422] width 1462 height 753
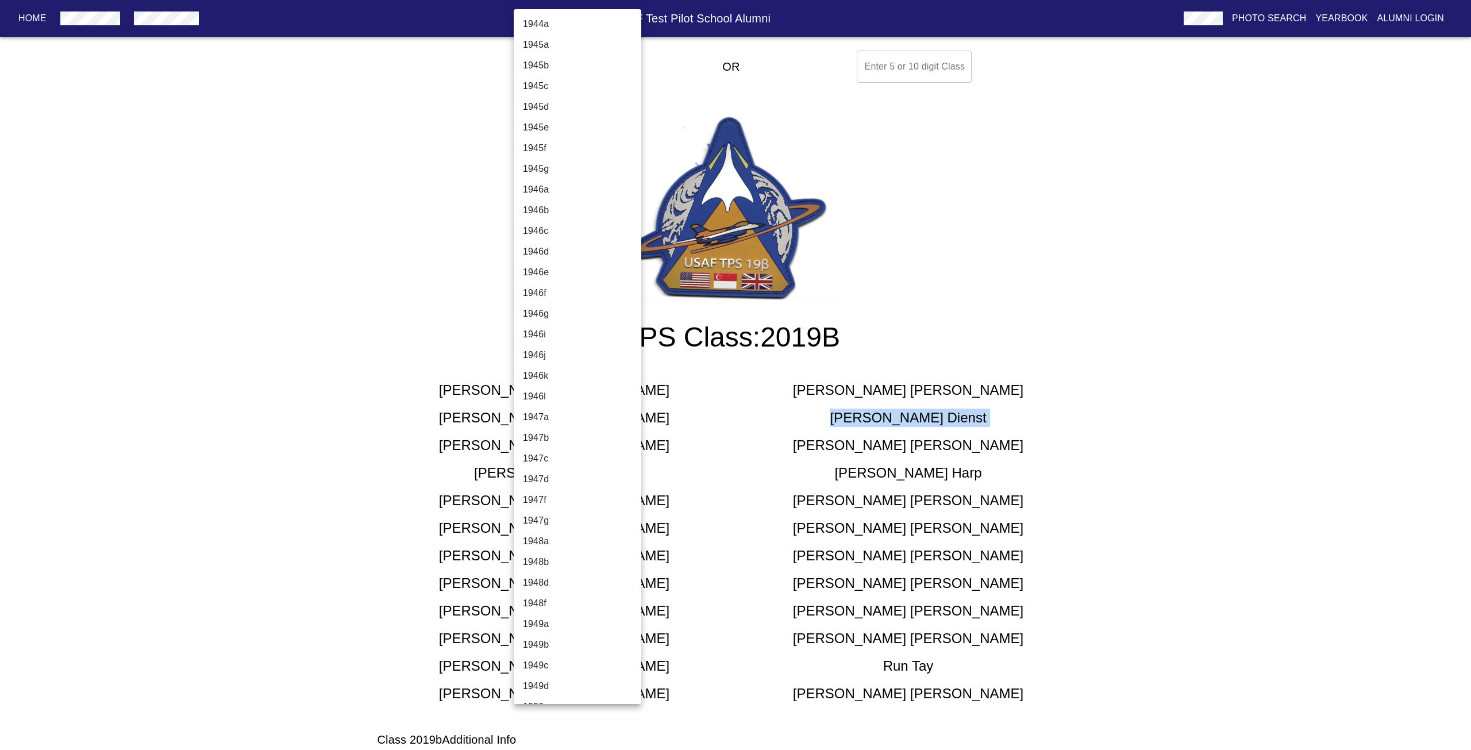
scroll to position [3494, 0]
click at [569, 334] on li "2019a" at bounding box center [582, 335] width 136 height 21
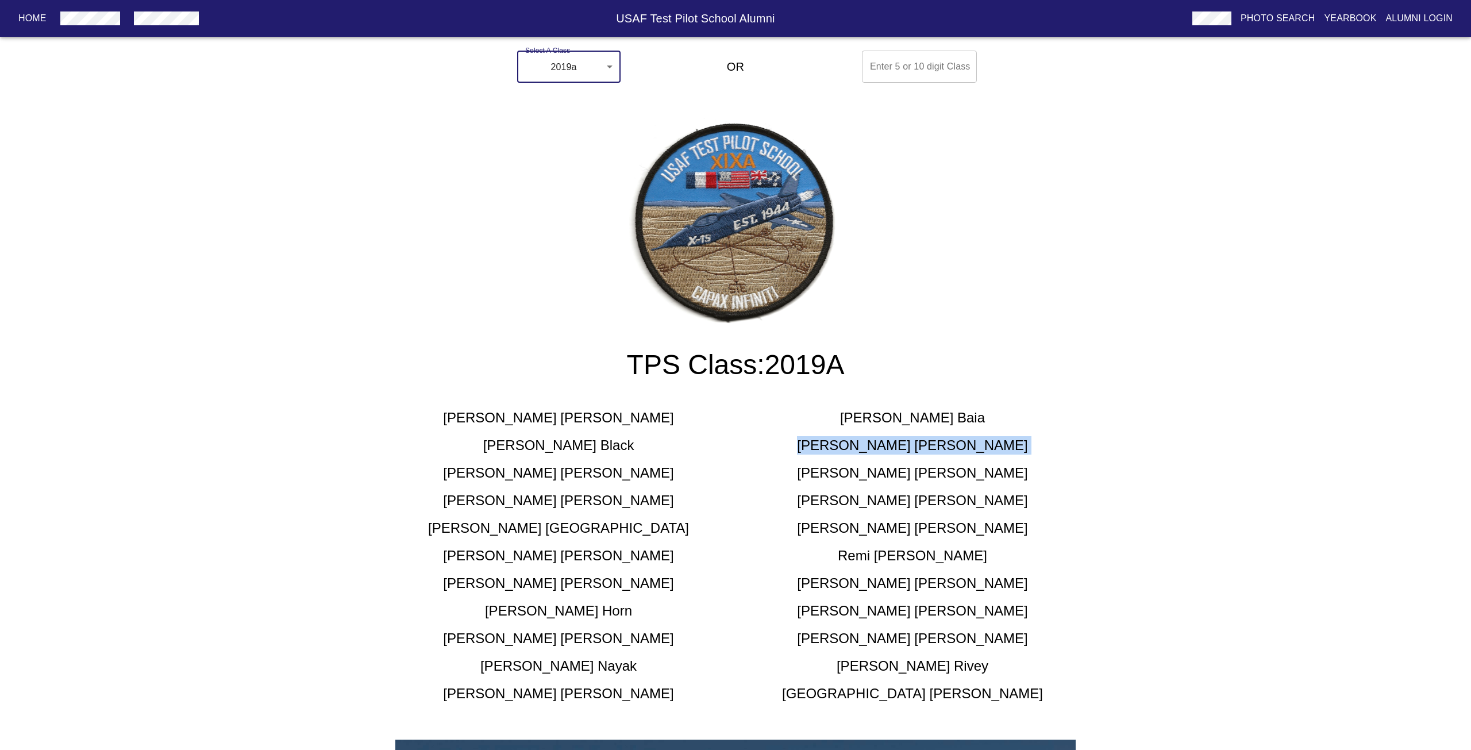
click at [573, 75] on body "Home USAF Test Pilot School Alumni Photo Search Yearbook Alumni Login Select A …" at bounding box center [735, 688] width 1471 height 1284
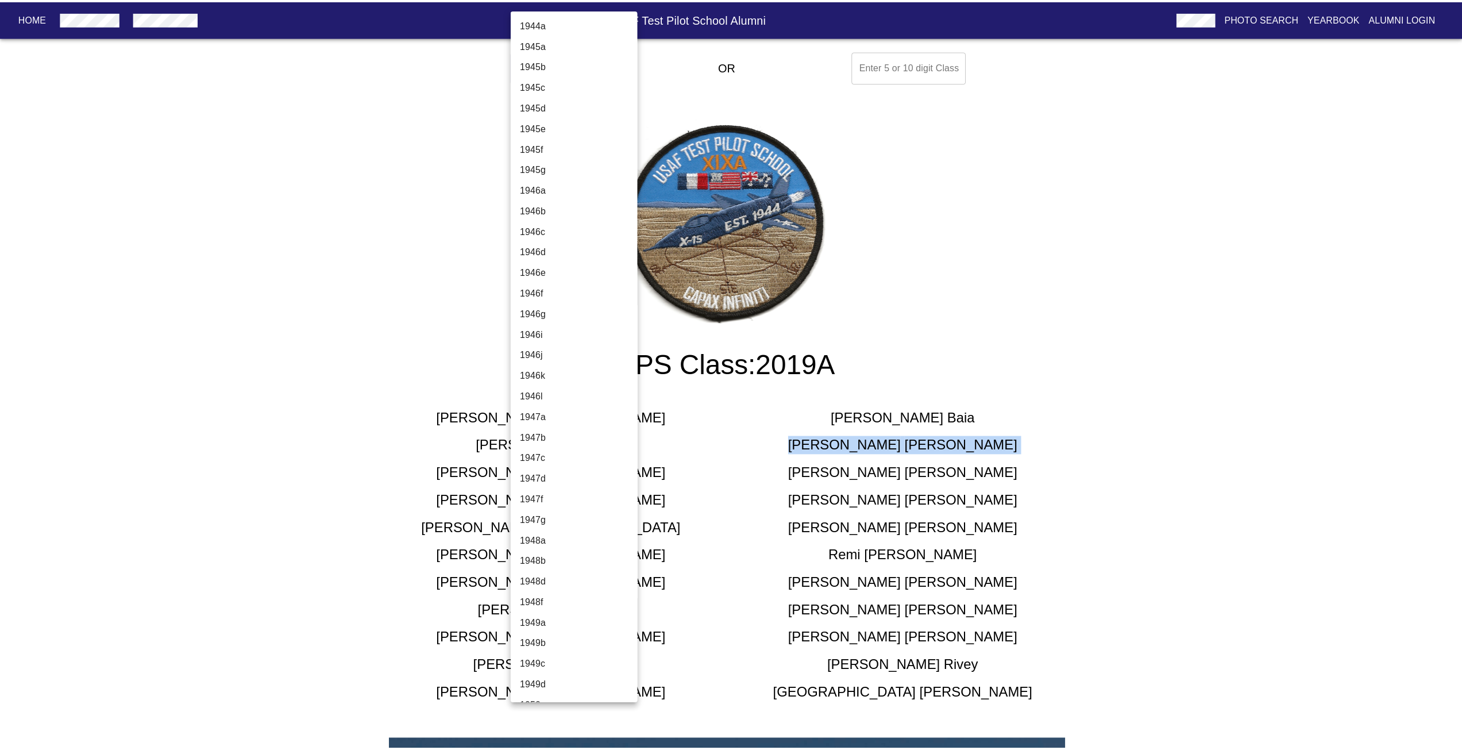
scroll to position [3474, 0]
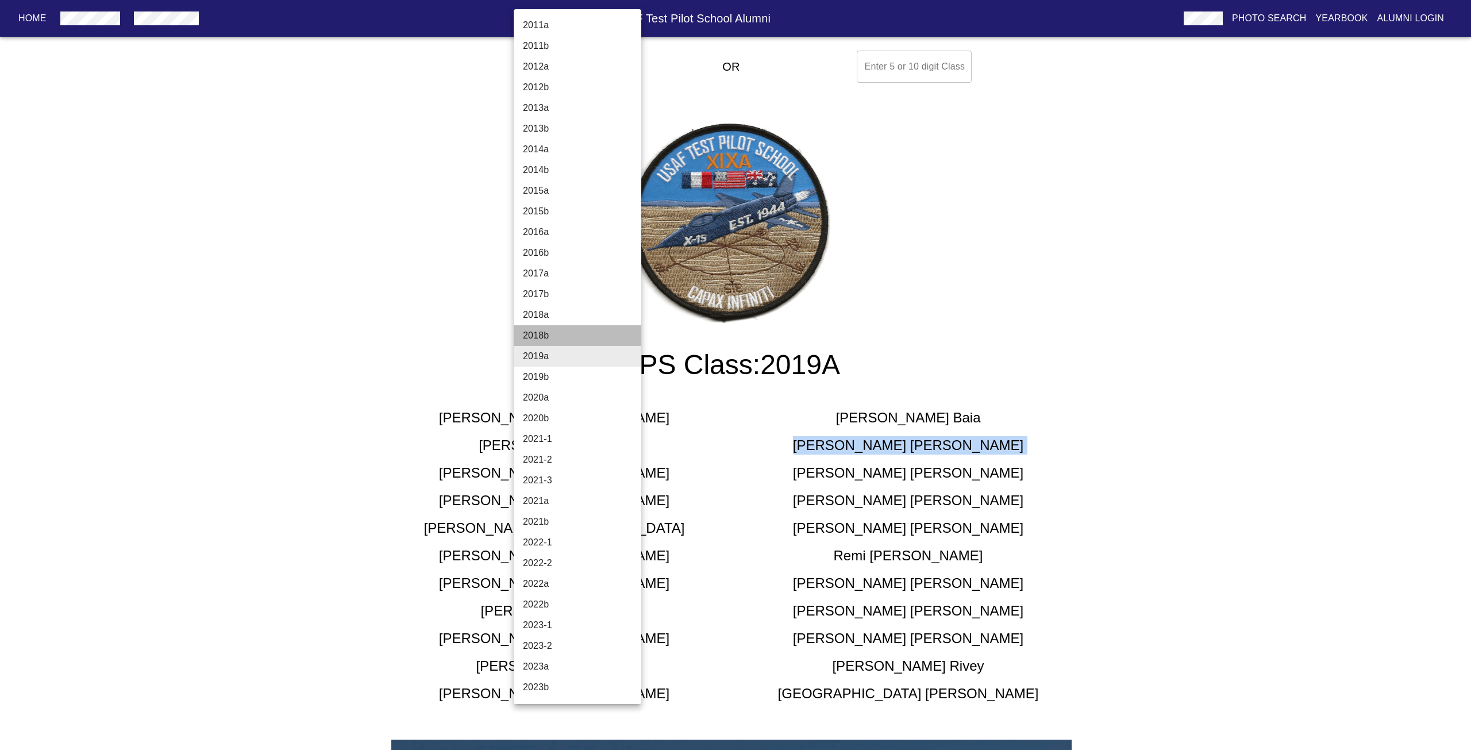
click at [577, 327] on li "2018b" at bounding box center [582, 335] width 136 height 21
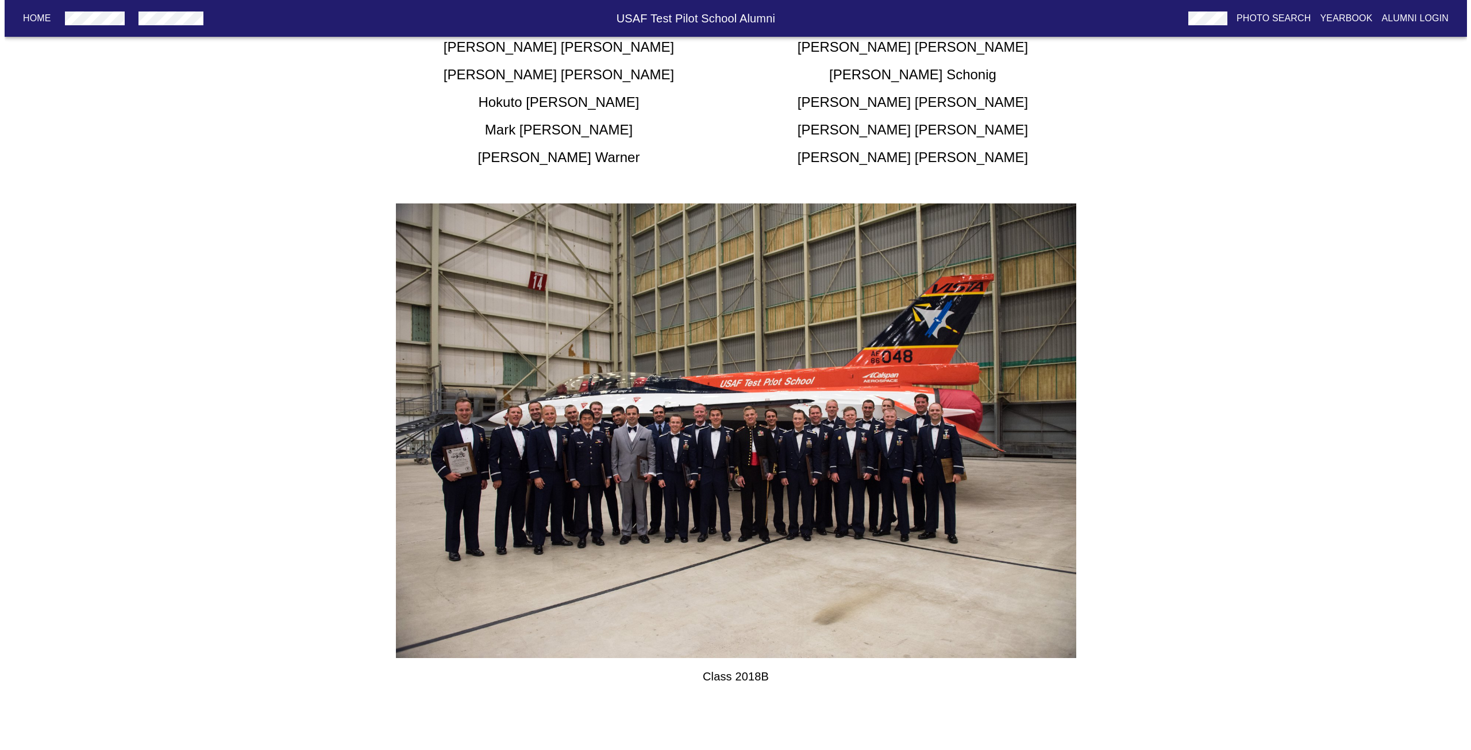
scroll to position [0, 0]
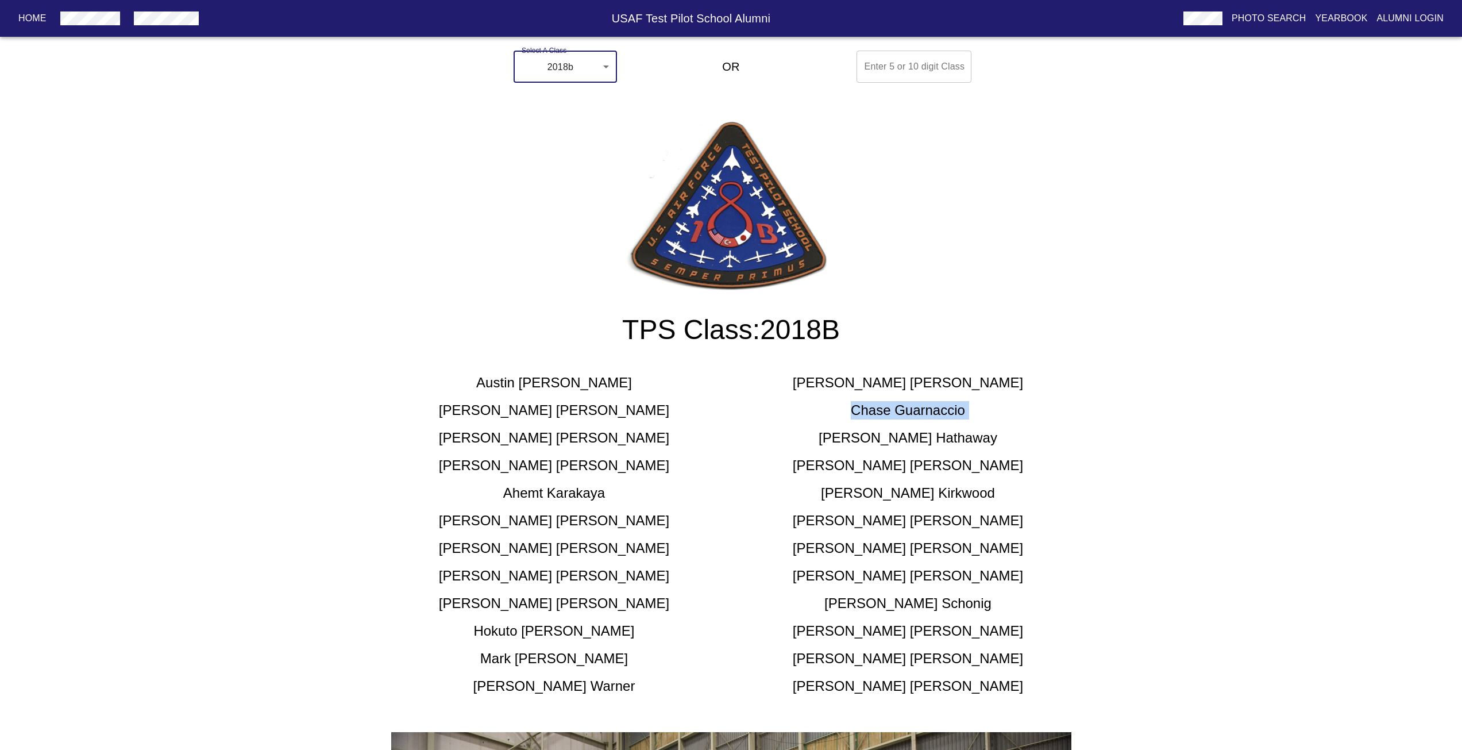
click at [555, 65] on body "Home USAF Test Pilot School Alumni Photo Search Yearbook Alumni Login Select A …" at bounding box center [731, 639] width 1462 height 1186
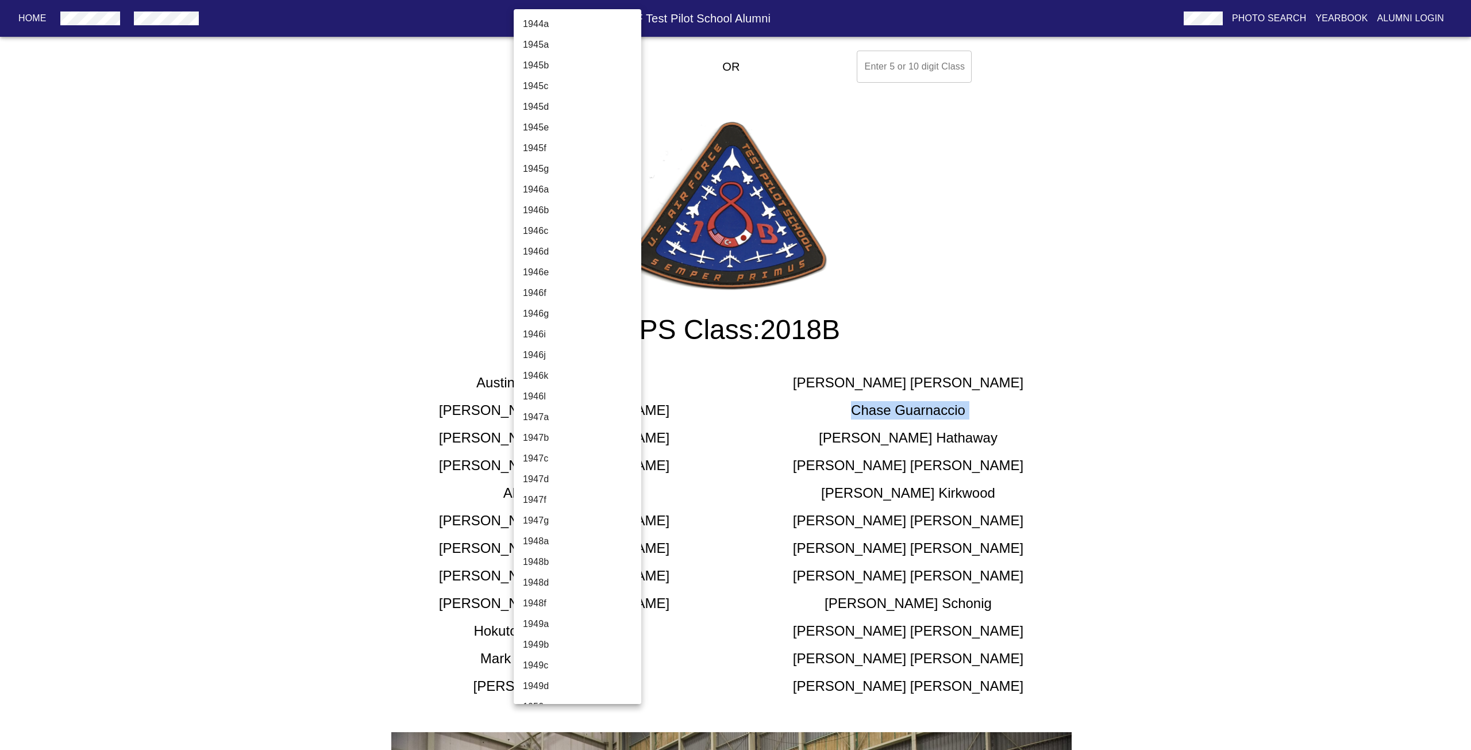
scroll to position [3453, 0]
click at [577, 343] on li "2018a" at bounding box center [582, 335] width 136 height 21
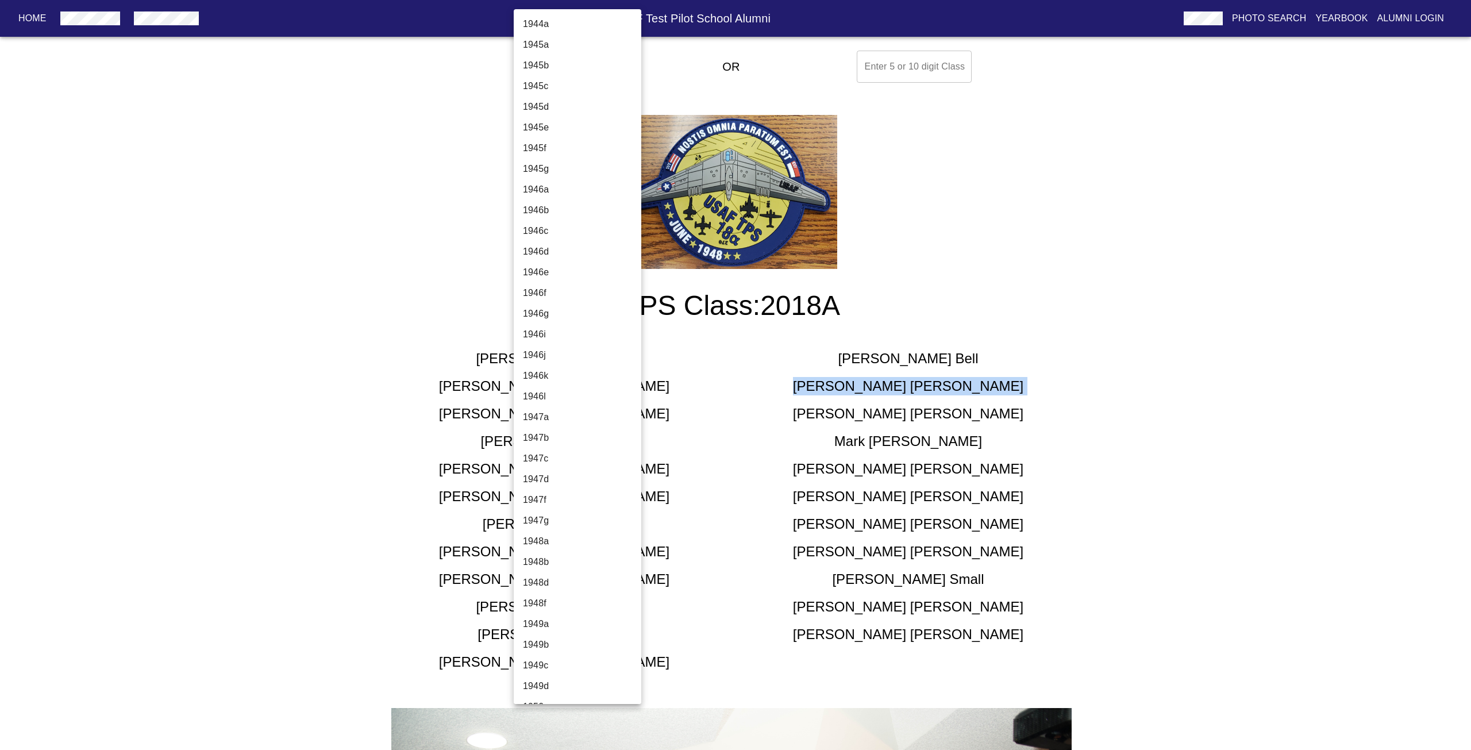
click at [566, 57] on body "Home USAF Test Pilot School Alumni Photo Search Yearbook Alumni Login Select A …" at bounding box center [735, 712] width 1471 height 1332
click at [564, 479] on li "2021-1" at bounding box center [582, 480] width 136 height 21
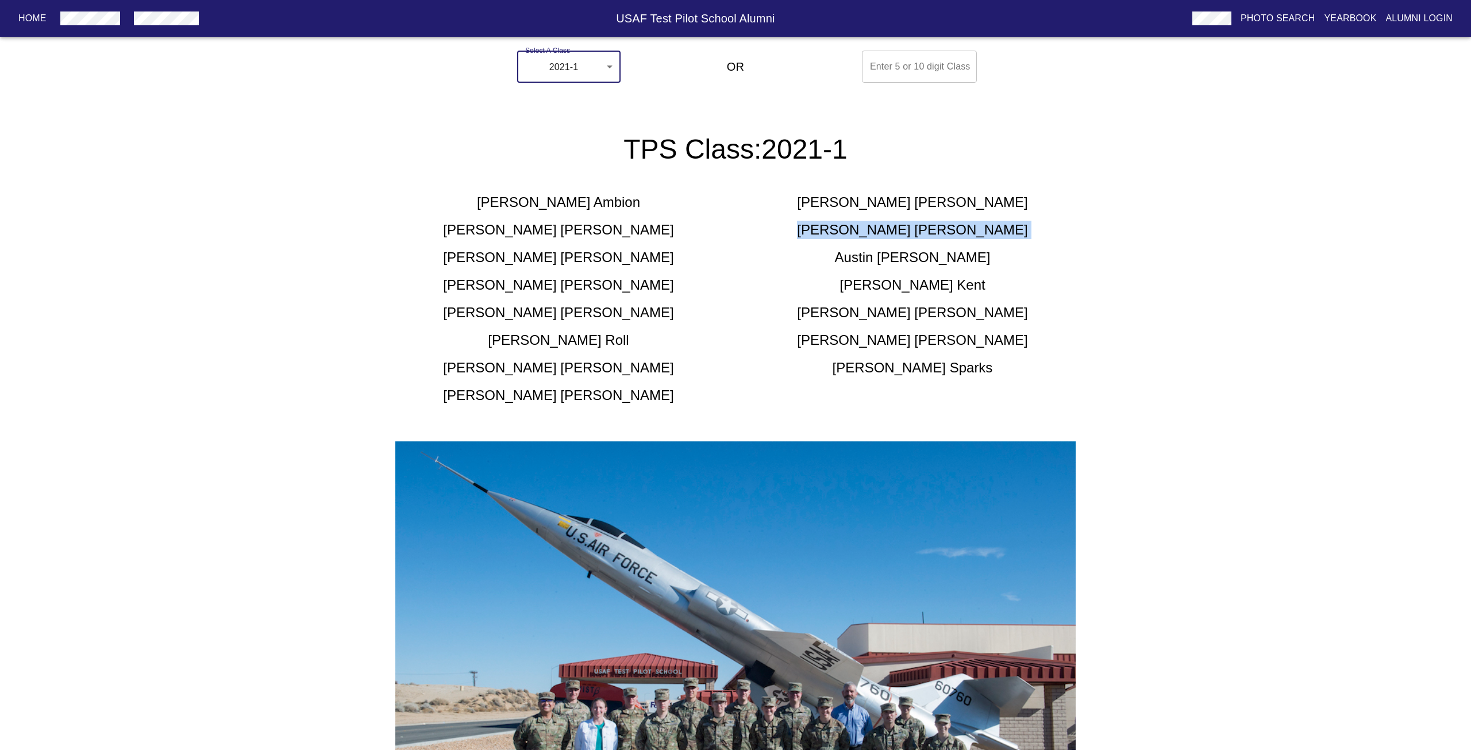
click at [579, 64] on body "Home USAF Test Pilot School Alumni Photo Search Yearbook Alumni Login Select A …" at bounding box center [735, 493] width 1471 height 895
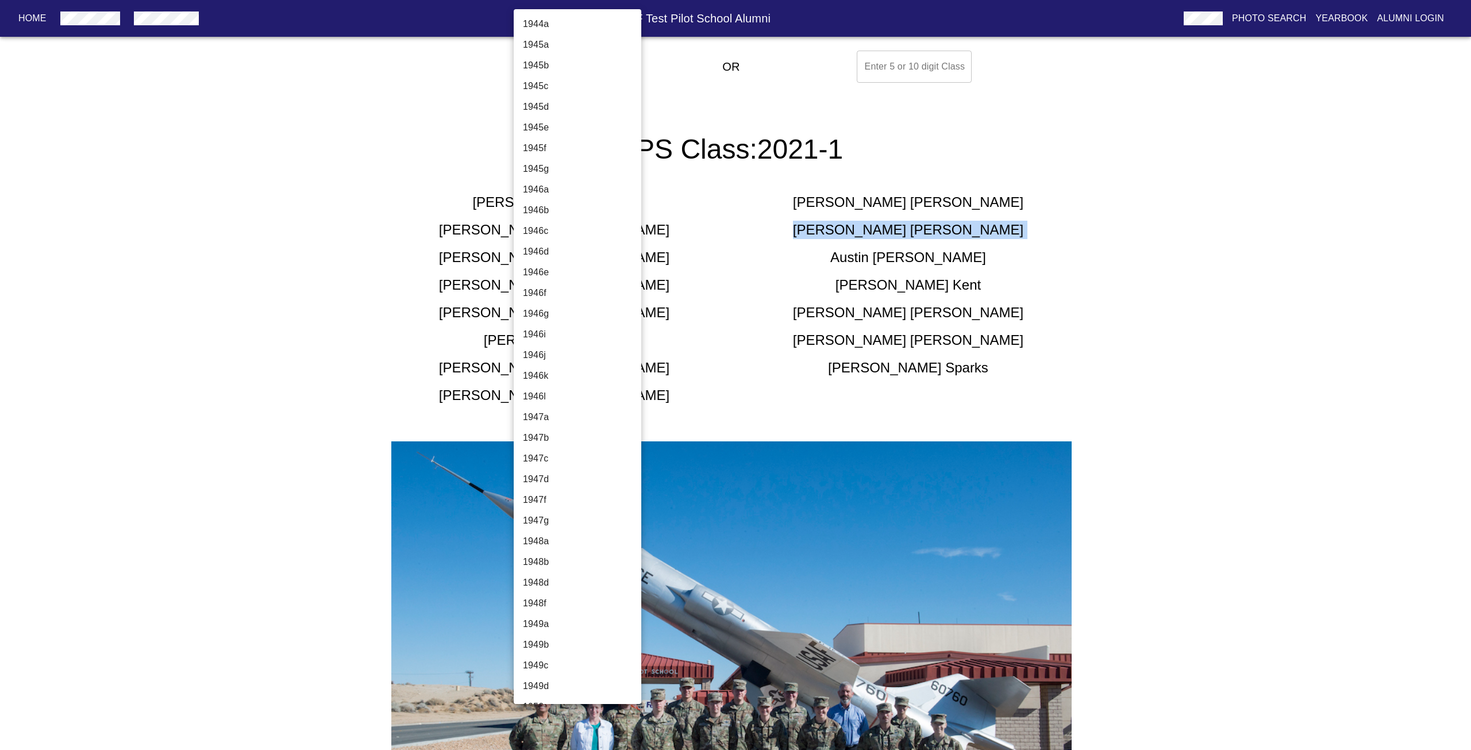
scroll to position [3556, 0]
click at [566, 420] on li "2021a" at bounding box center [582, 418] width 136 height 21
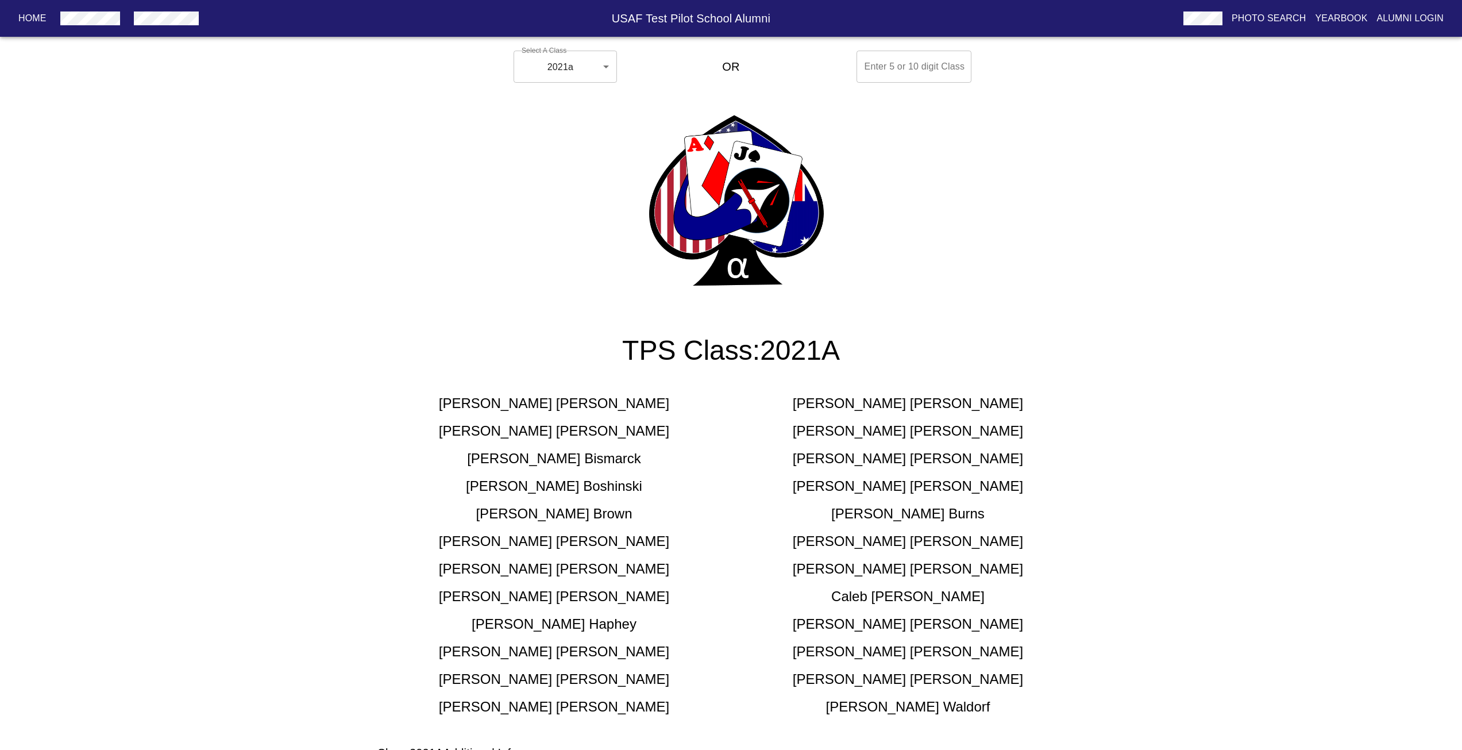
click at [556, 602] on h5 "[PERSON_NAME]" at bounding box center [554, 596] width 230 height 18
click at [581, 427] on h5 "[PERSON_NAME]" at bounding box center [554, 431] width 230 height 18
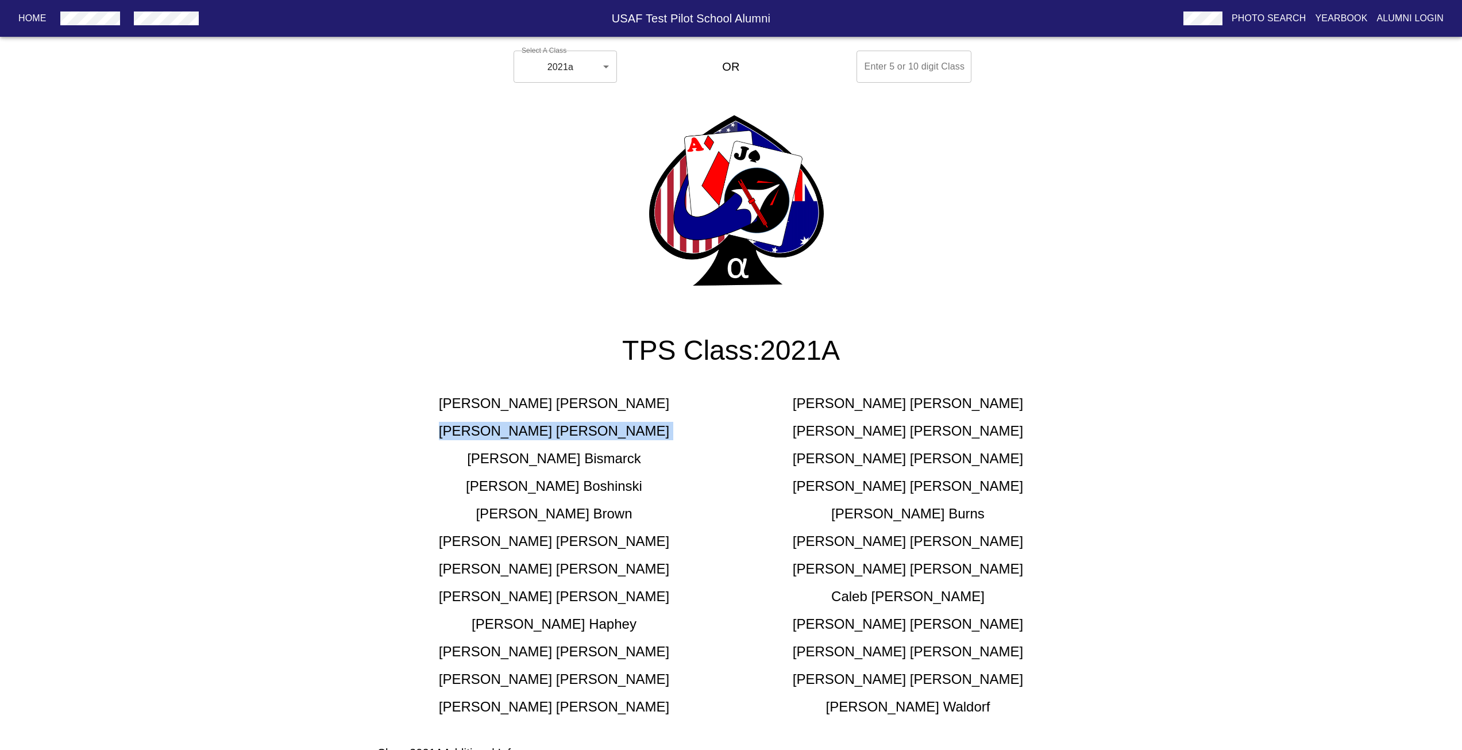
click at [581, 427] on h5 "[PERSON_NAME]" at bounding box center [554, 431] width 230 height 18
click at [575, 64] on body "Home USAF Test Pilot School Alumni Photo Search Yearbook Alumni Login Select A …" at bounding box center [731, 429] width 1462 height 766
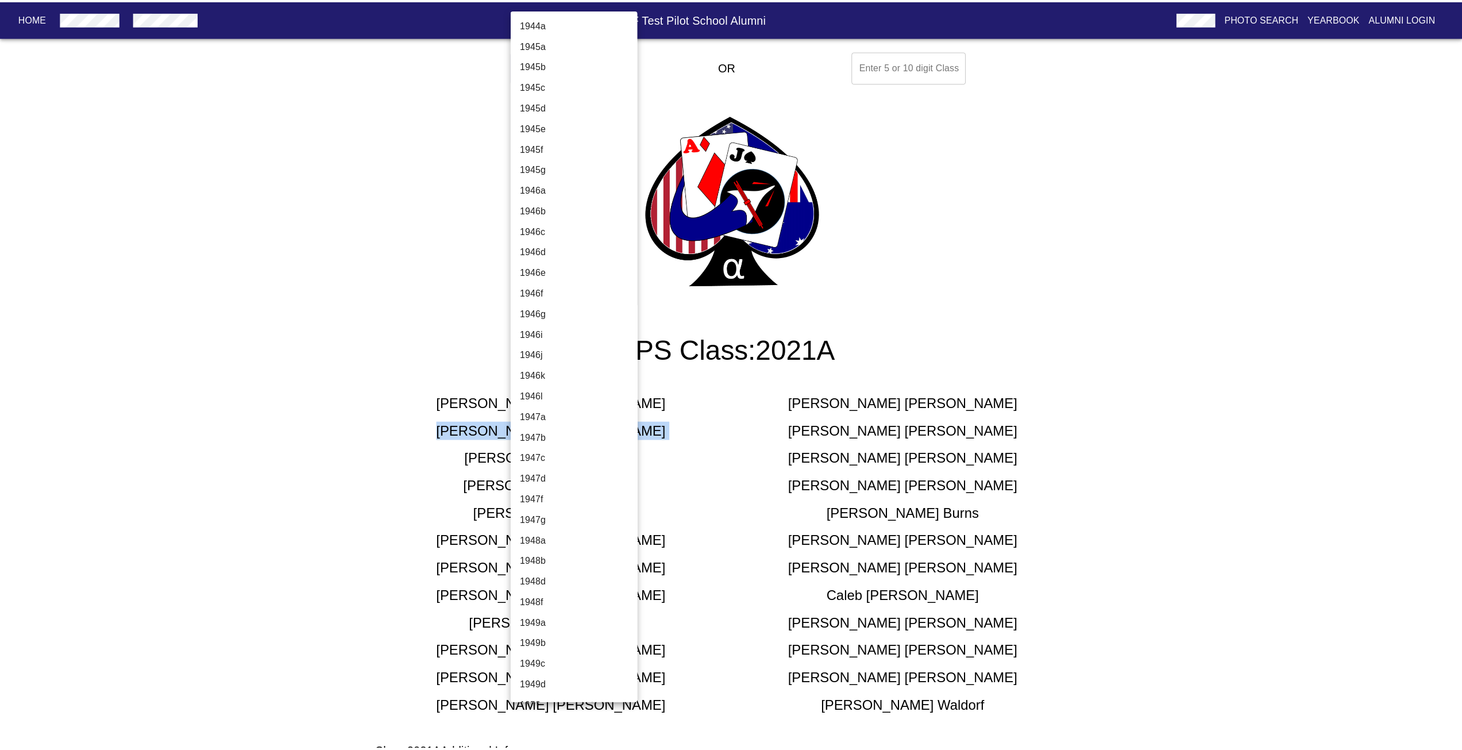
scroll to position [3617, 0]
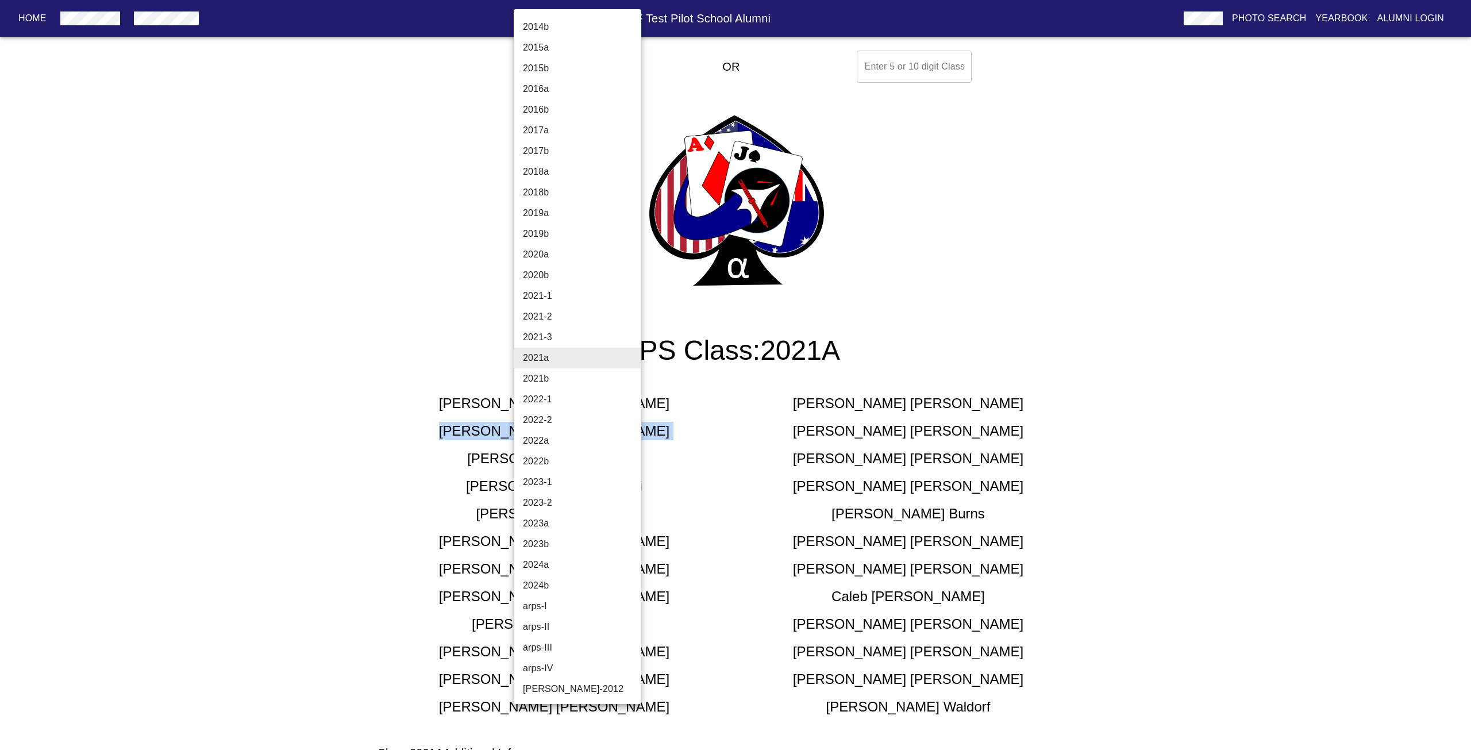
click at [566, 437] on li "2022a" at bounding box center [582, 440] width 136 height 21
type input "2022a"
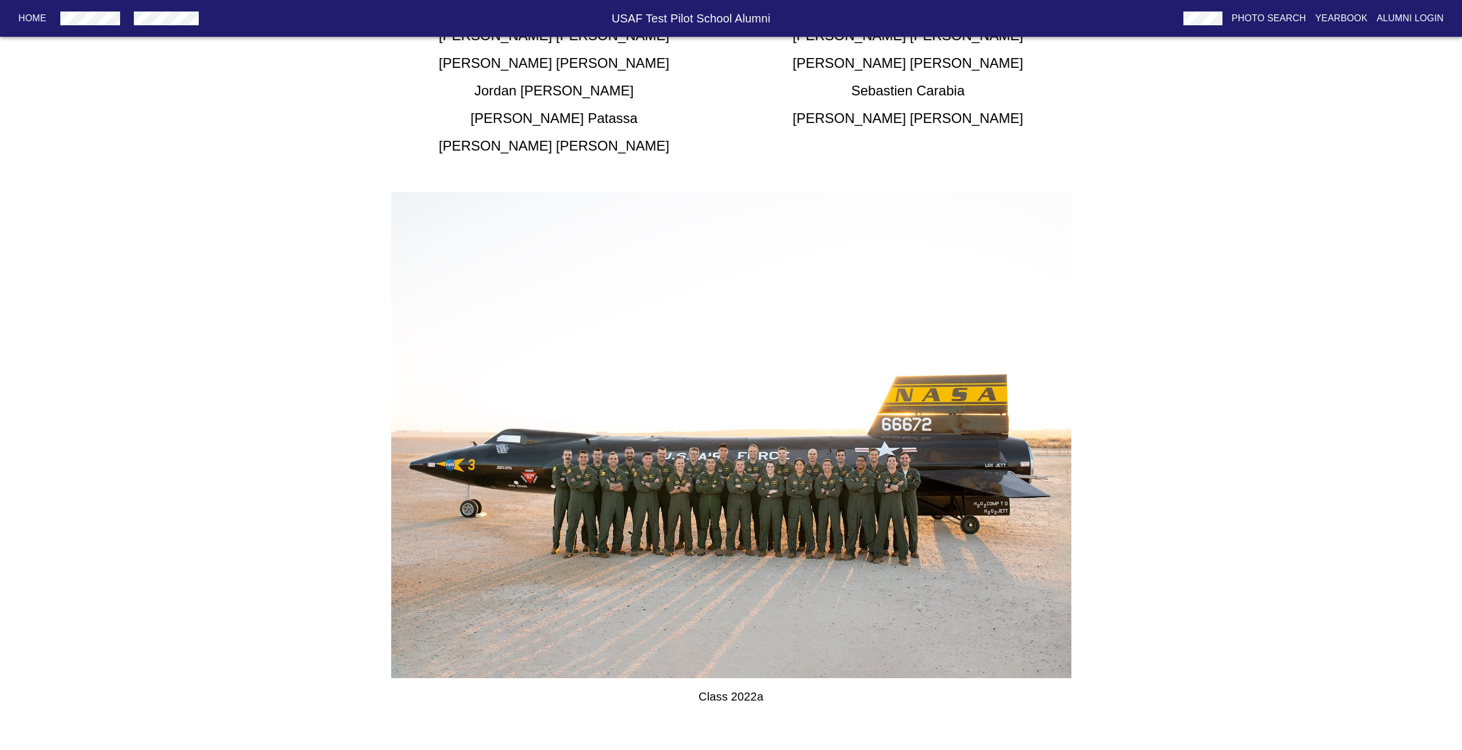
scroll to position [287, 0]
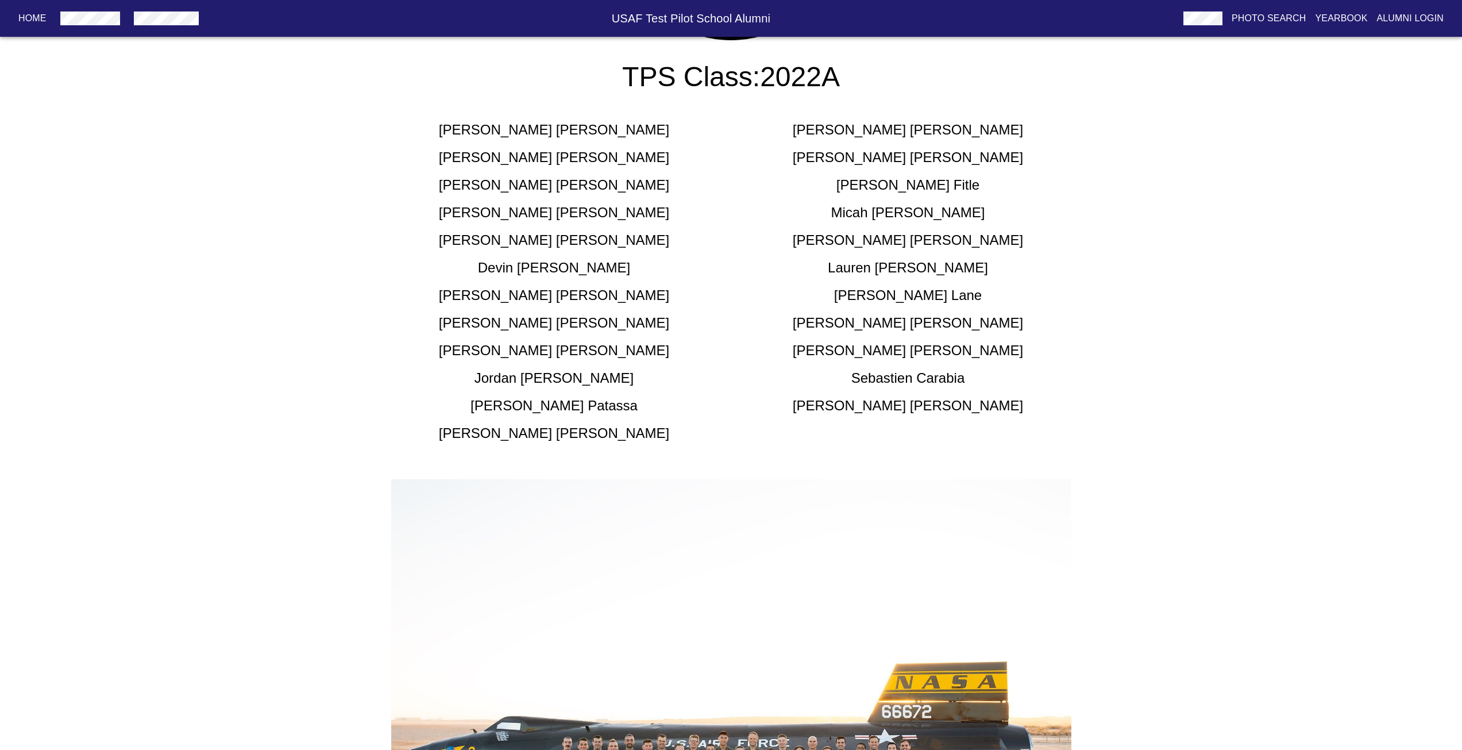
click at [922, 262] on h5 "[PERSON_NAME]" at bounding box center [908, 268] width 160 height 18
drag, startPoint x: 922, startPoint y: 262, endPoint x: 903, endPoint y: 244, distance: 26.4
click at [903, 244] on h5 "[PERSON_NAME]" at bounding box center [908, 240] width 230 height 18
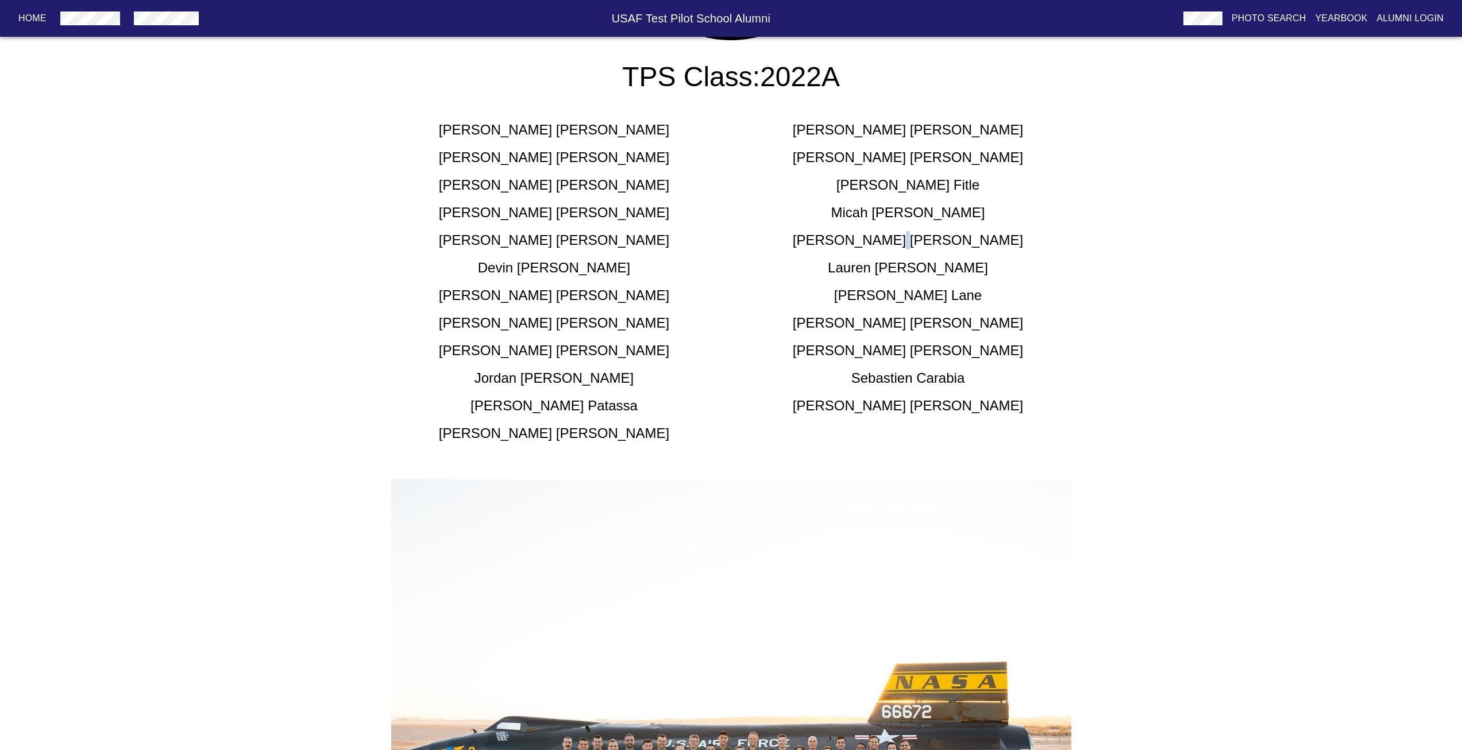
click at [903, 244] on h5 "[PERSON_NAME]" at bounding box center [908, 240] width 230 height 18
click at [903, 243] on h5 "[PERSON_NAME]" at bounding box center [908, 240] width 230 height 18
